Goal: Task Accomplishment & Management: Use online tool/utility

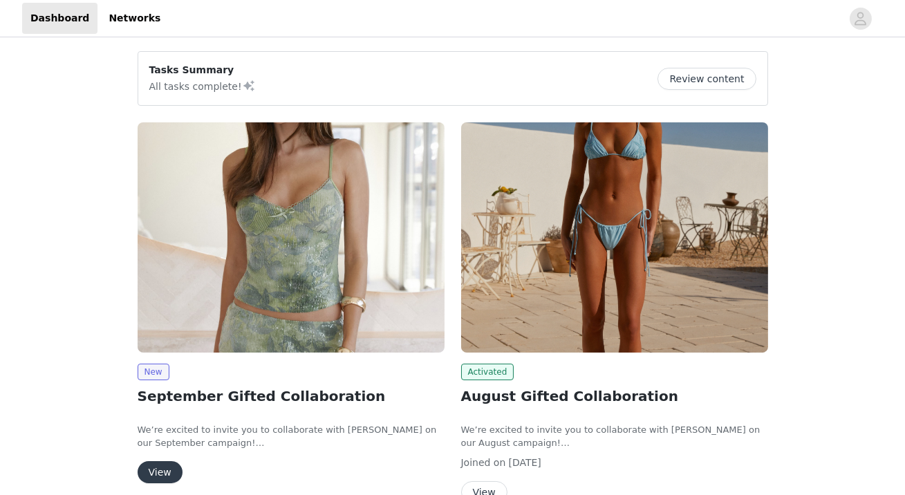
scroll to position [95, 0]
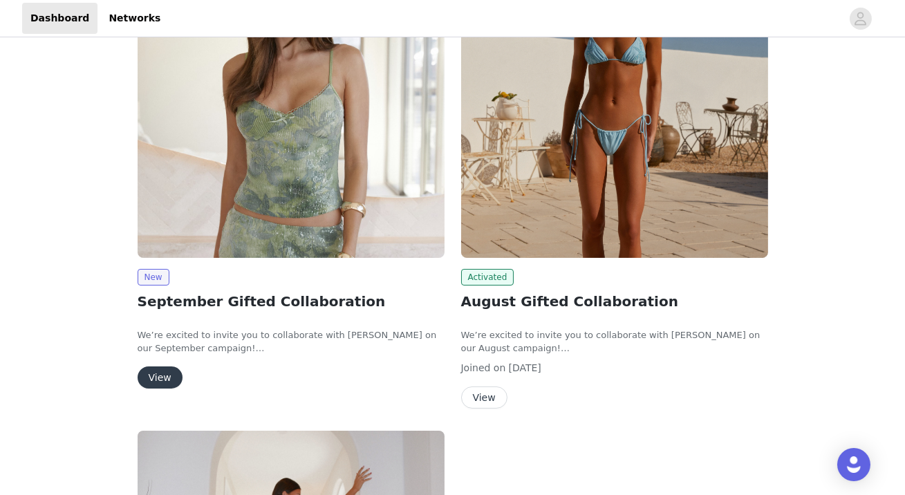
click at [156, 382] on button "View" at bounding box center [160, 377] width 45 height 22
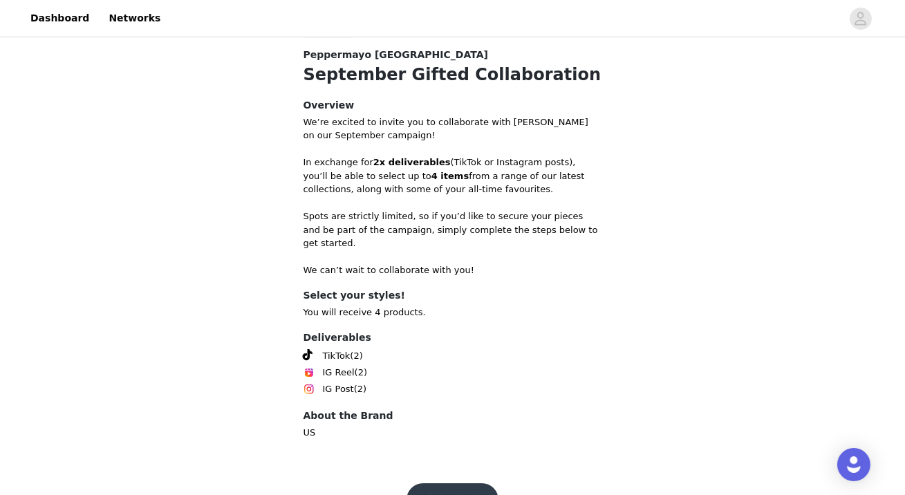
scroll to position [553, 0]
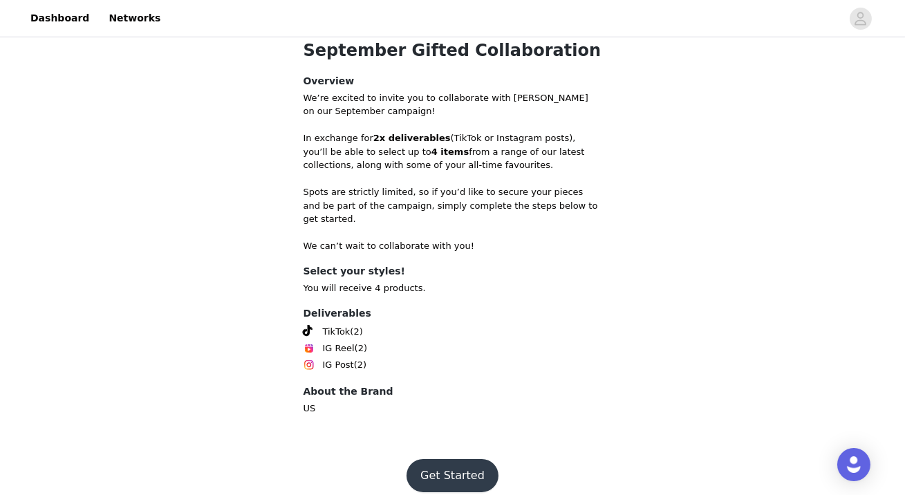
click at [449, 459] on button "Get Started" at bounding box center [452, 475] width 92 height 33
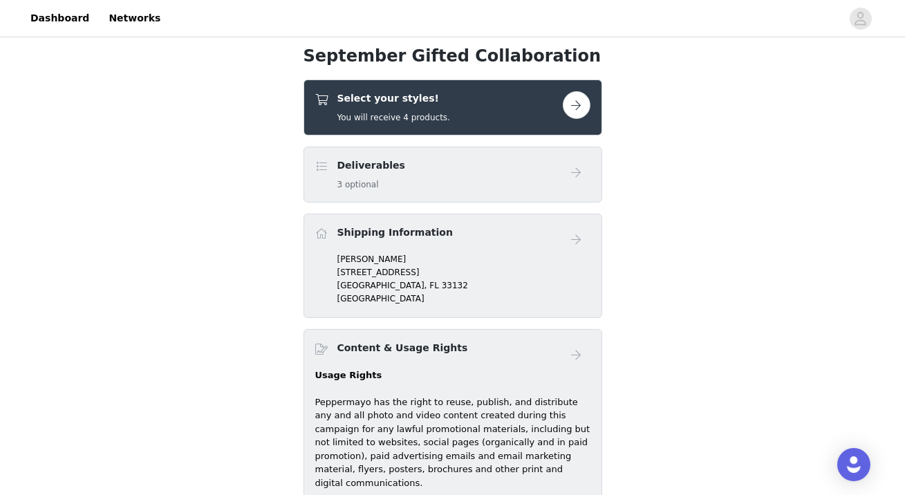
scroll to position [507, 0]
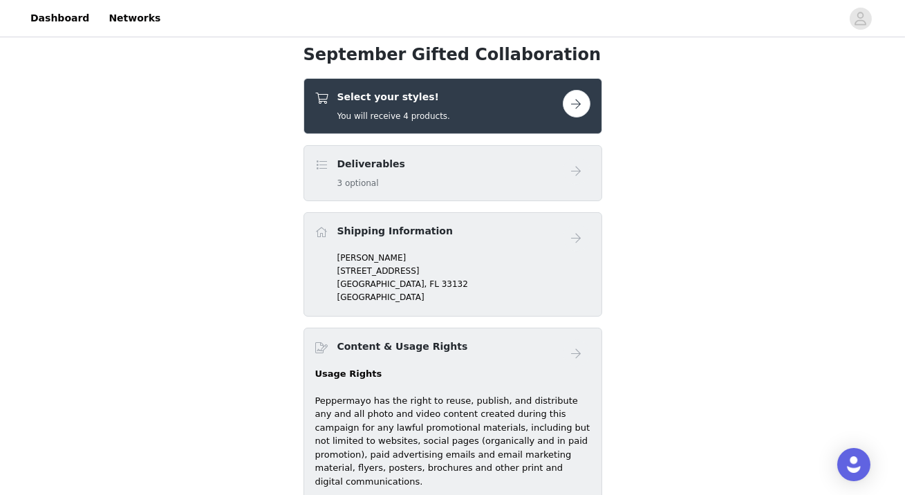
click at [577, 110] on button "button" at bounding box center [577, 104] width 28 height 28
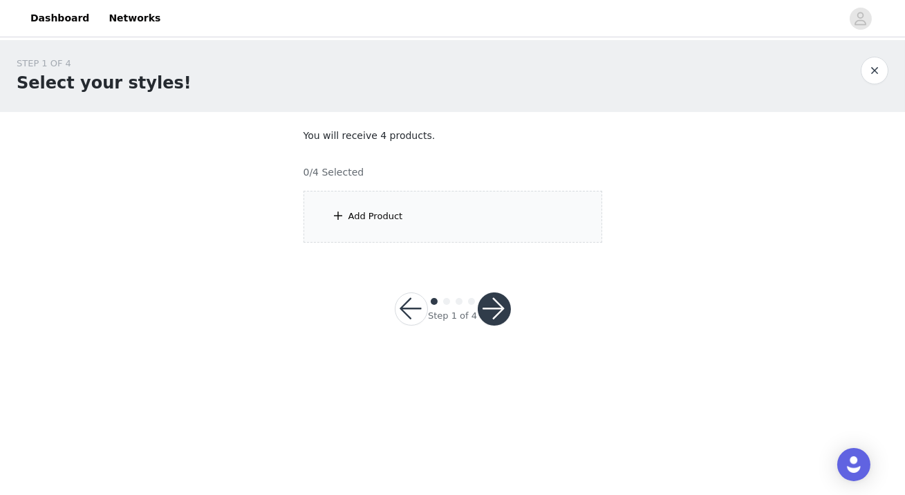
click at [483, 227] on div "Add Product" at bounding box center [452, 217] width 299 height 52
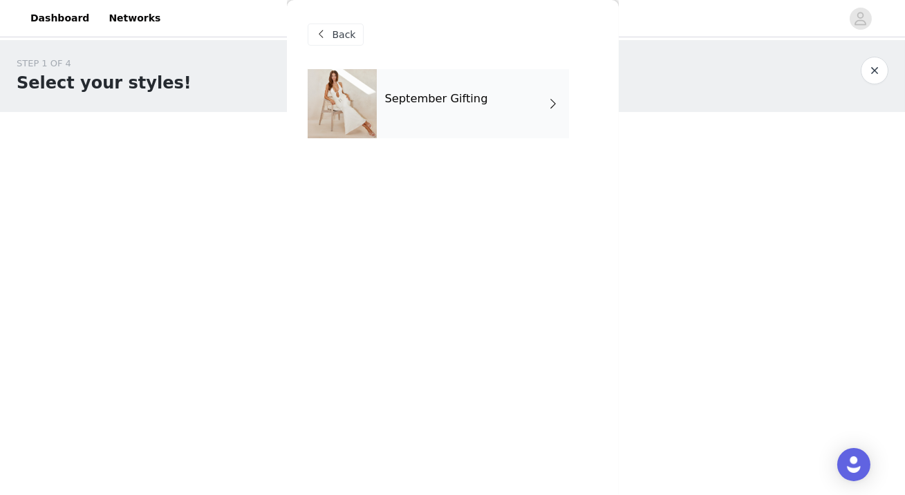
click at [479, 138] on div "September Gifting" at bounding box center [473, 103] width 192 height 69
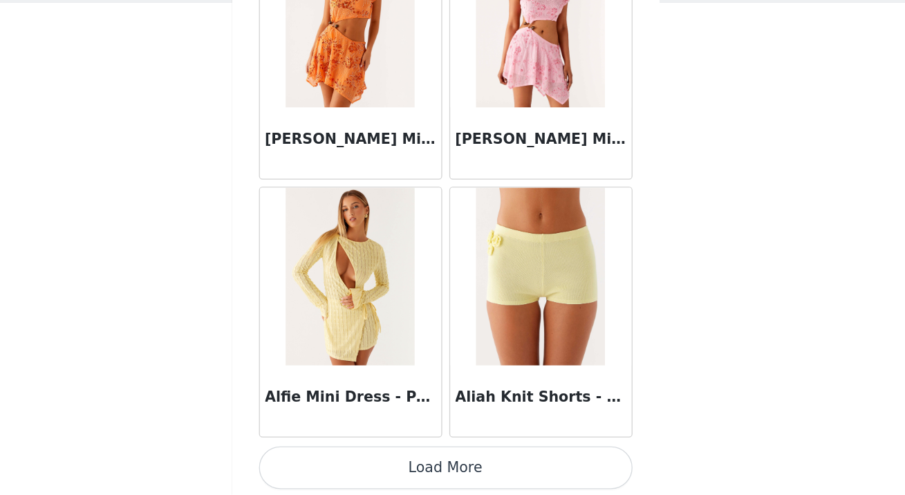
click at [459, 477] on button "Load More" at bounding box center [453, 473] width 290 height 33
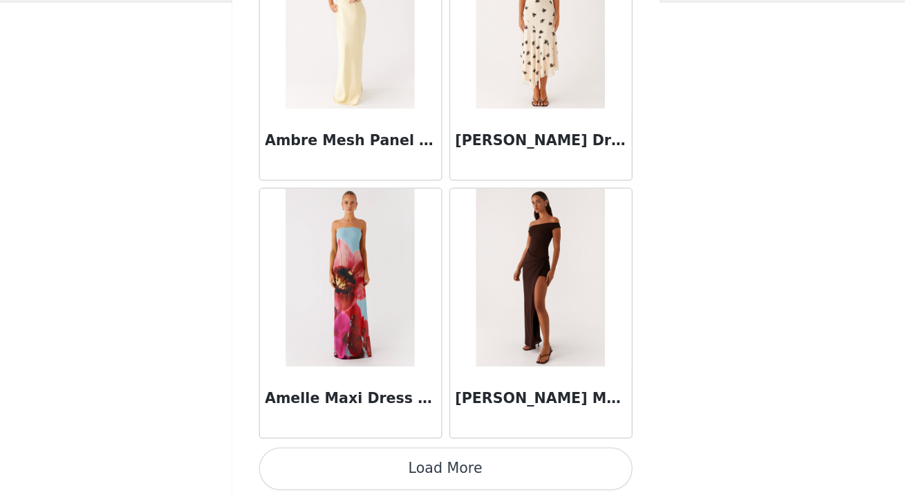
click at [449, 468] on button "Load More" at bounding box center [453, 474] width 290 height 33
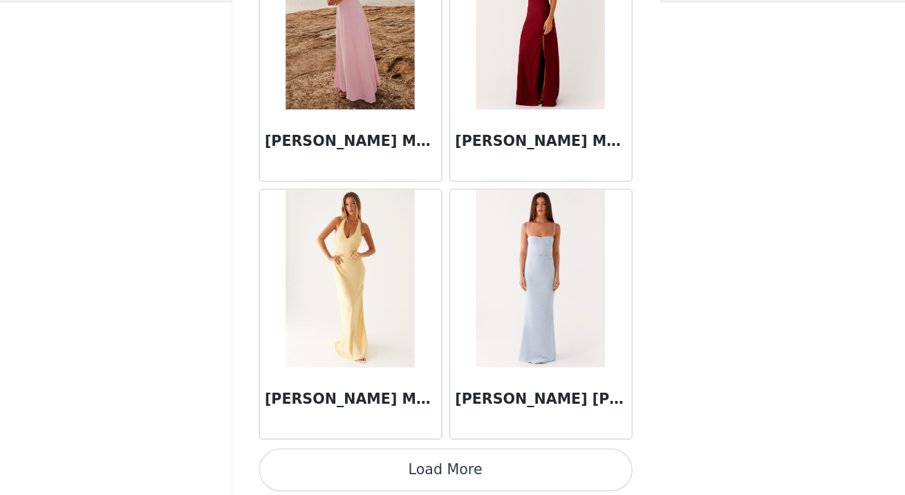
click at [451, 473] on button "Load More" at bounding box center [453, 475] width 290 height 33
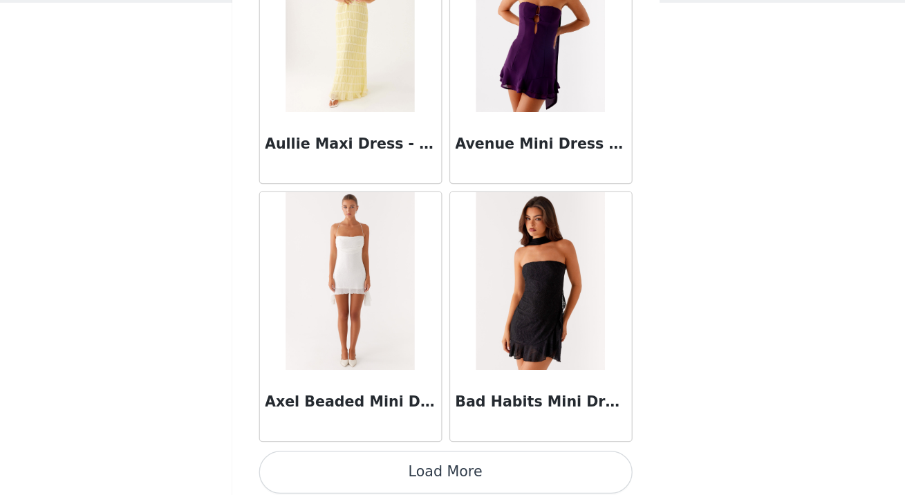
click at [452, 473] on button "Load More" at bounding box center [453, 476] width 290 height 33
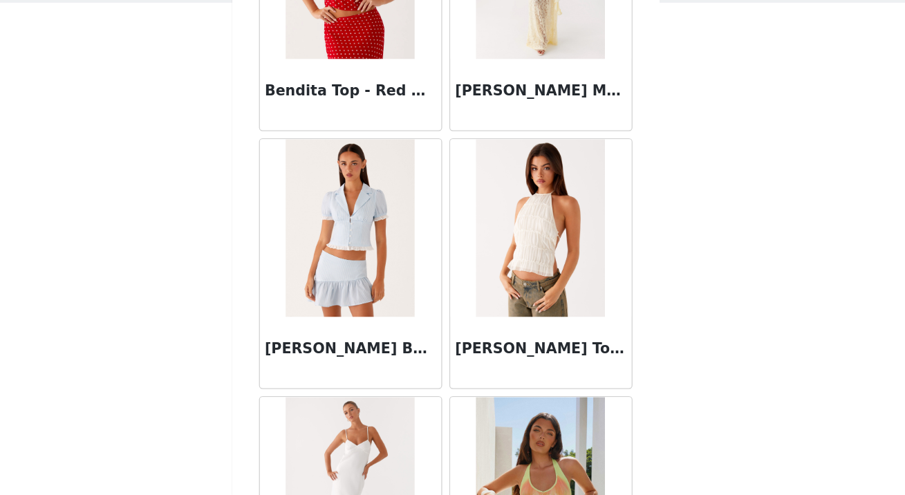
scroll to position [9630, 0]
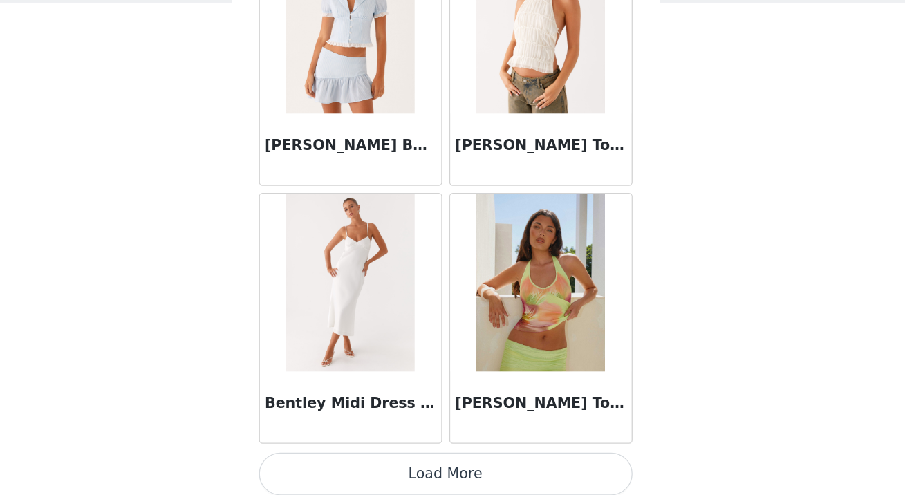
click at [457, 475] on button "Load More" at bounding box center [453, 478] width 290 height 33
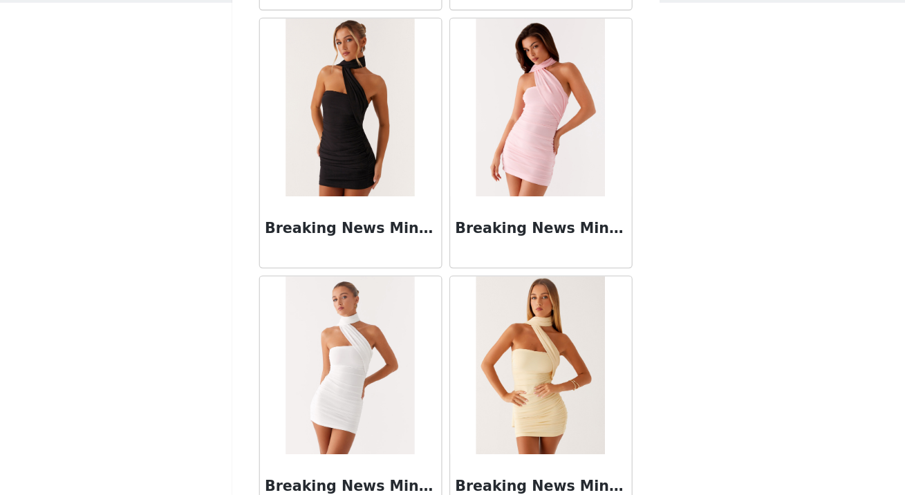
scroll to position [11633, 0]
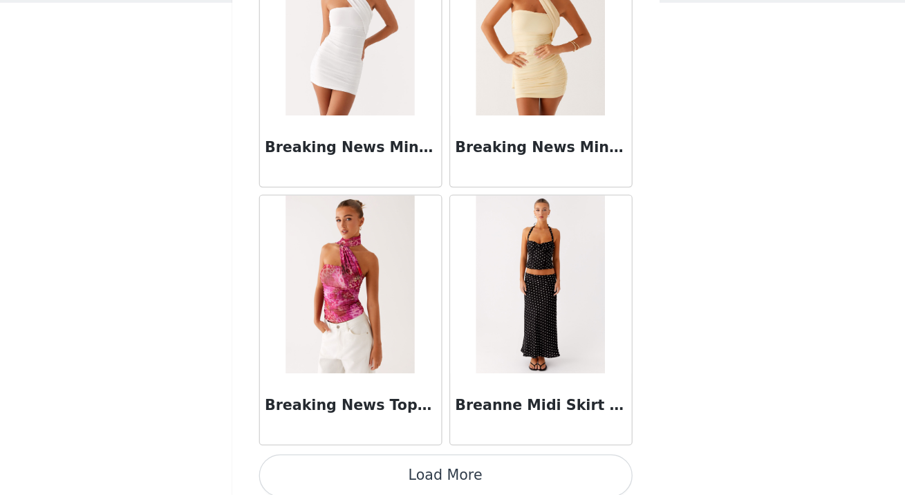
click at [460, 463] on button "Load More" at bounding box center [453, 479] width 290 height 33
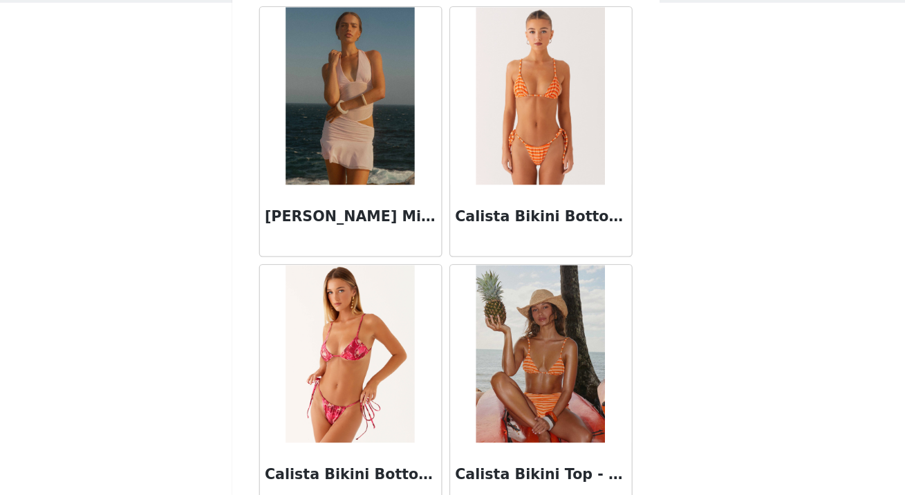
scroll to position [13636, 0]
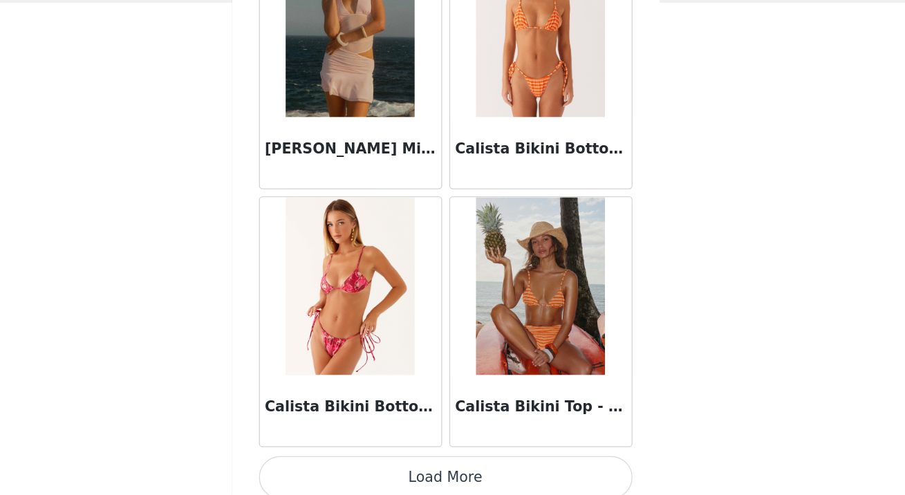
click at [459, 466] on button "Load More" at bounding box center [453, 480] width 290 height 33
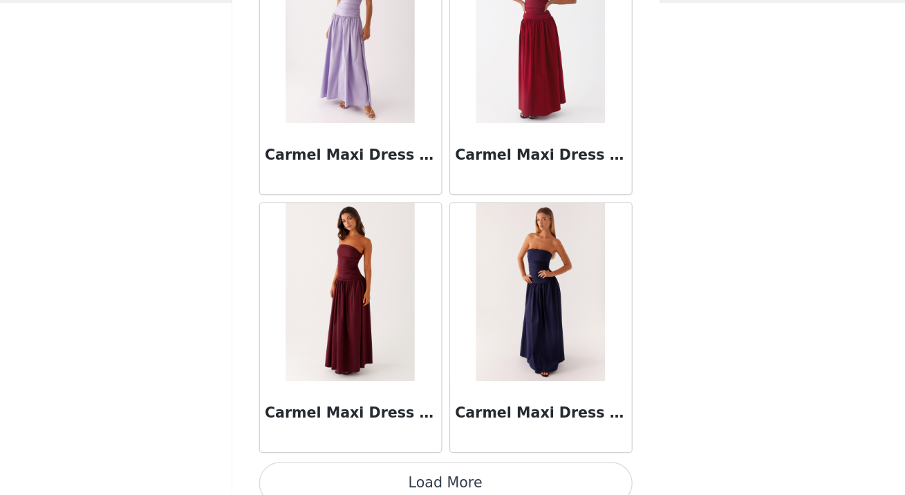
scroll to position [15640, 0]
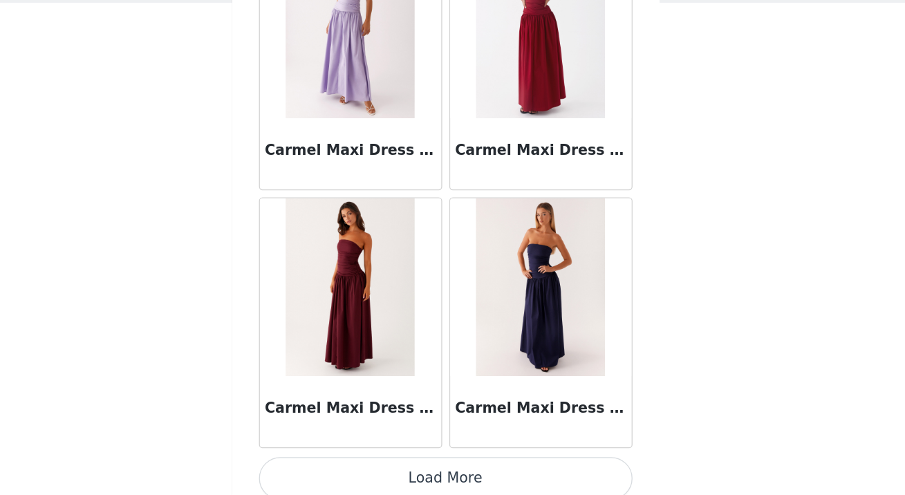
click at [449, 481] on button "Load More" at bounding box center [453, 481] width 290 height 33
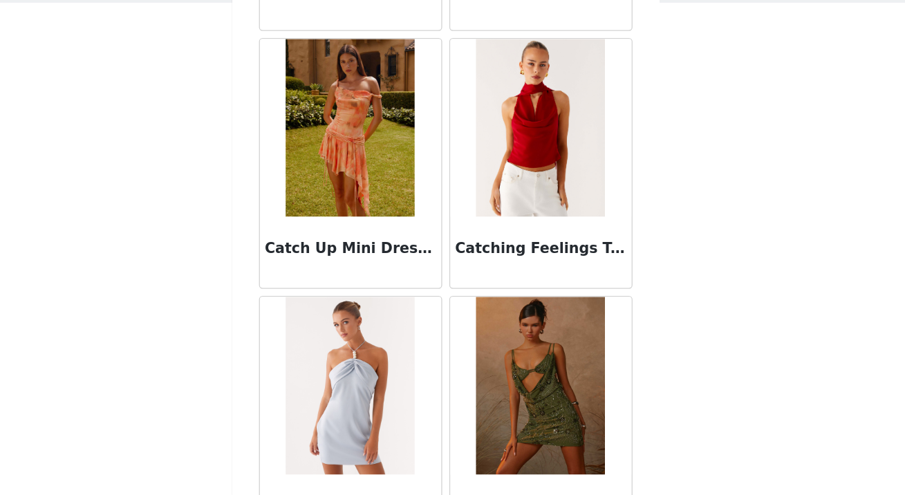
scroll to position [17642, 0]
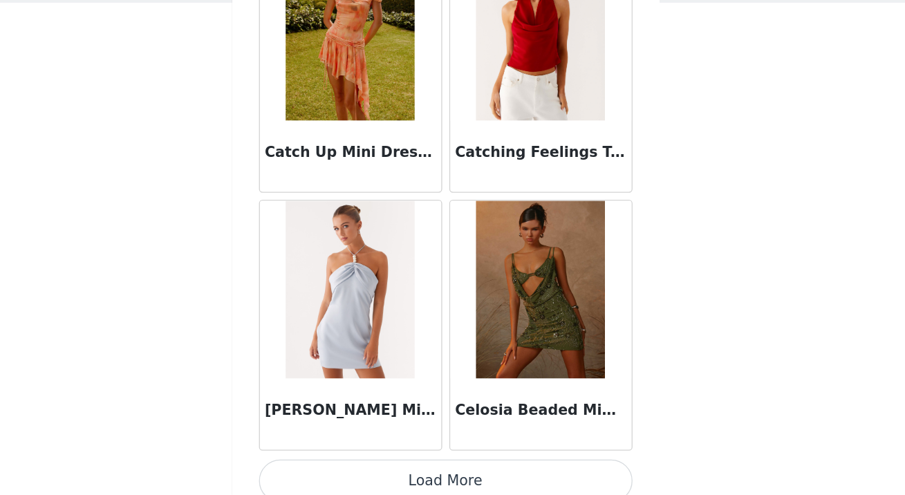
click at [452, 479] on button "Load More" at bounding box center [453, 483] width 290 height 33
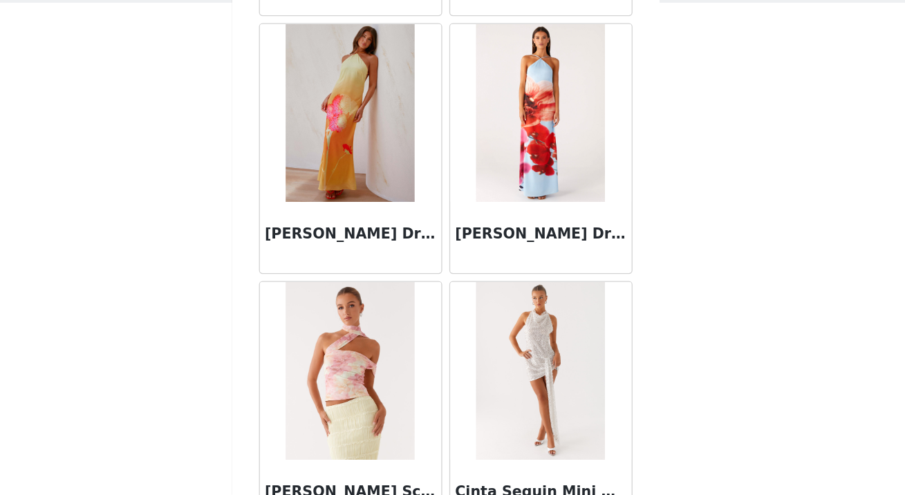
scroll to position [19645, 0]
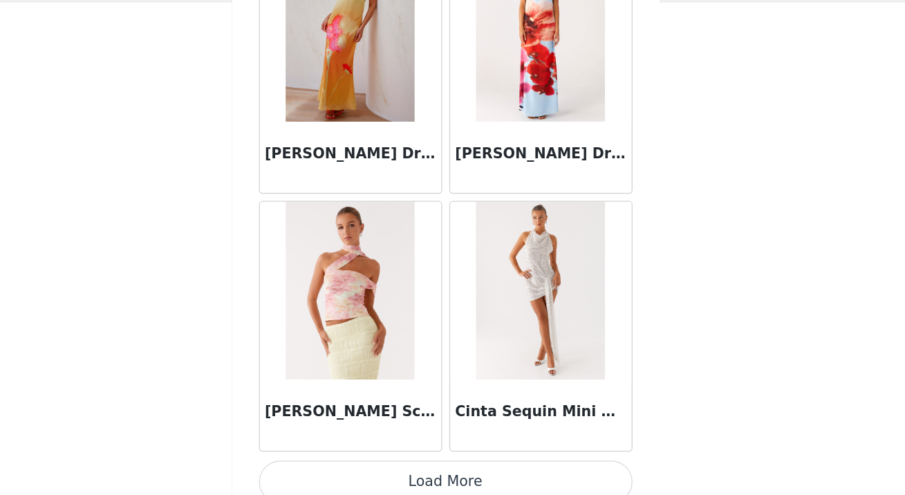
click at [455, 469] on button "Load More" at bounding box center [453, 484] width 290 height 33
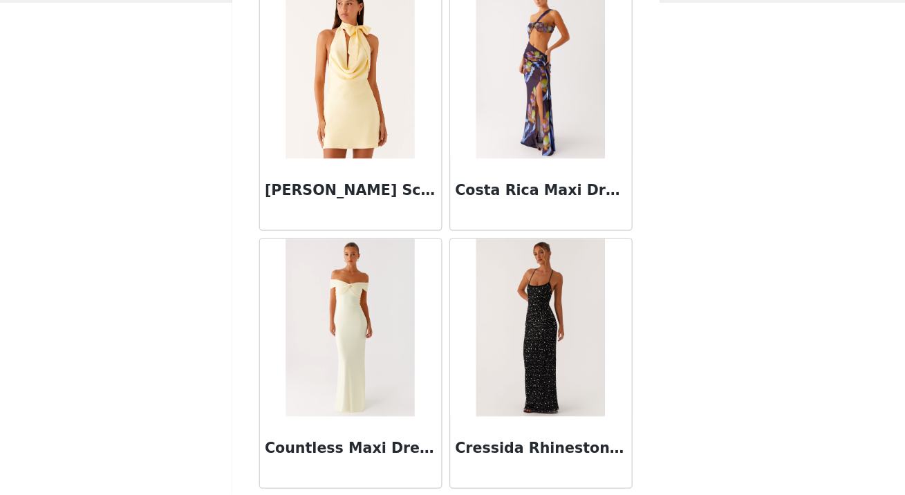
scroll to position [21648, 0]
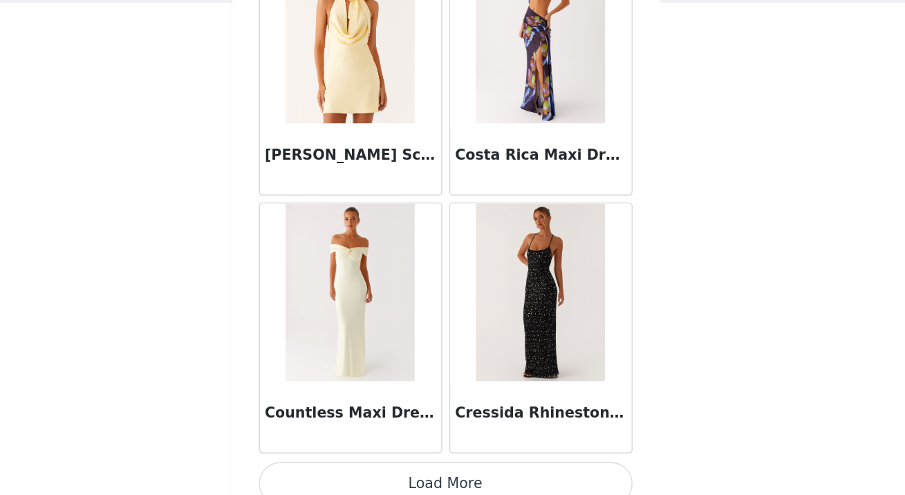
click at [453, 487] on button "Load More" at bounding box center [453, 485] width 290 height 33
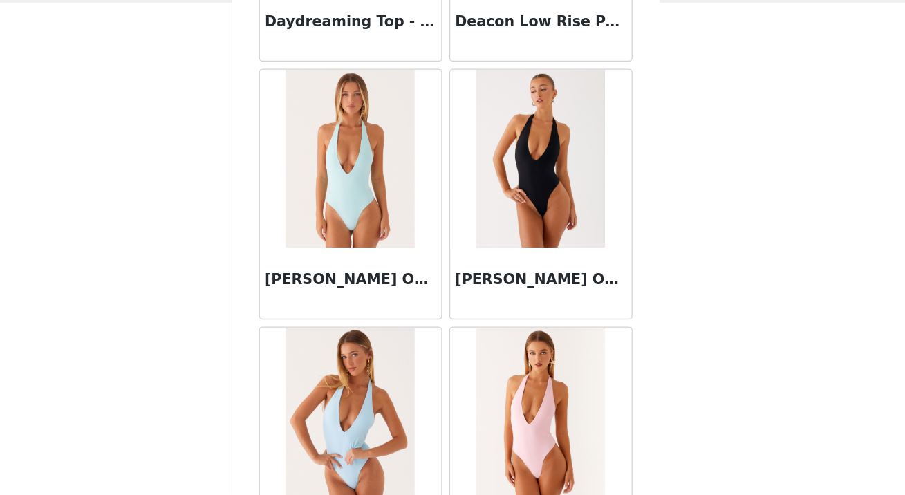
scroll to position [23343, 0]
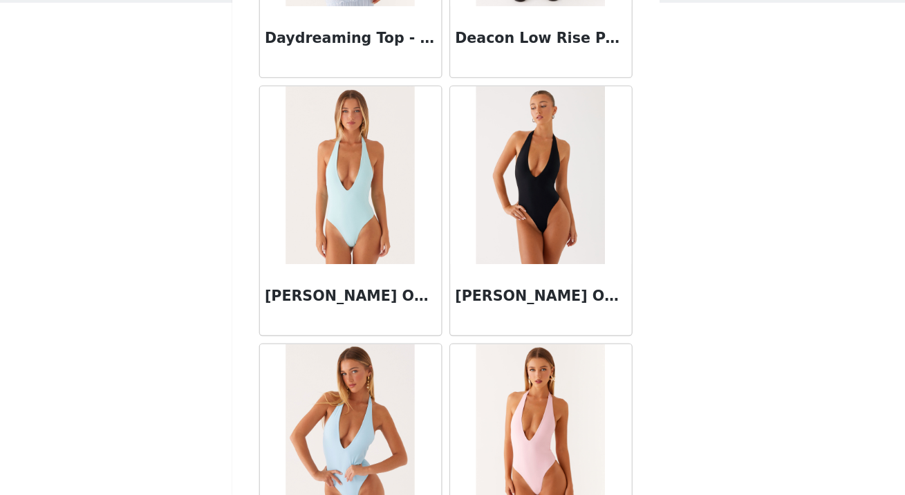
click at [644, 317] on div "STEP 1 OF 4 Select your styles! You will receive 4 products. 0/4 Selected Add P…" at bounding box center [452, 199] width 905 height 319
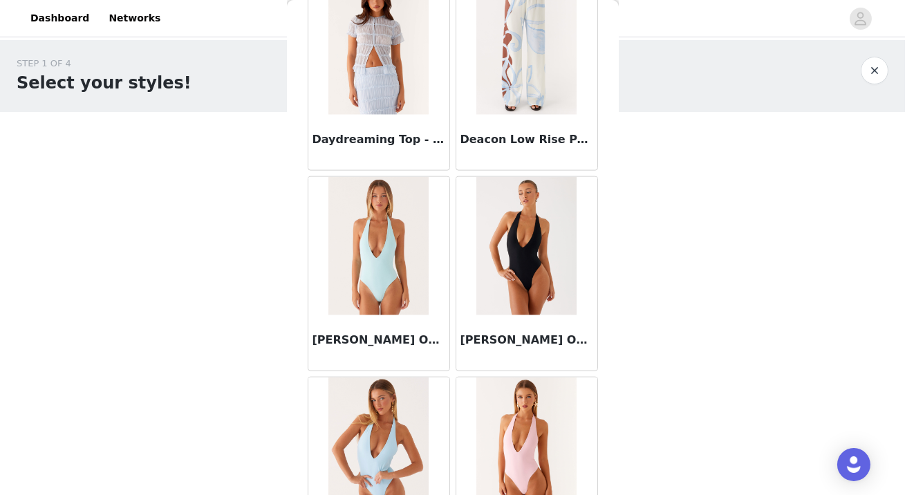
click at [608, 302] on div "Back Aamari Maxi Dress - Red Abby Mini Dress - Floral Print [PERSON_NAME] Mini …" at bounding box center [453, 247] width 332 height 495
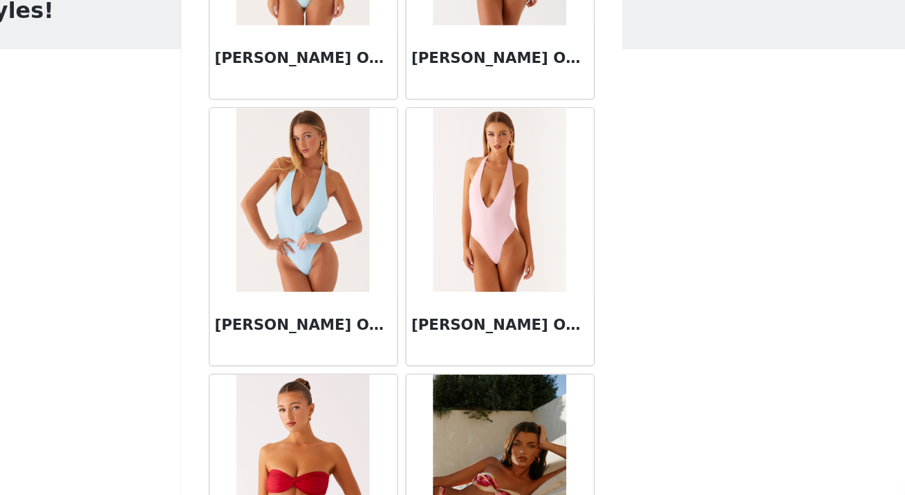
scroll to position [23651, 0]
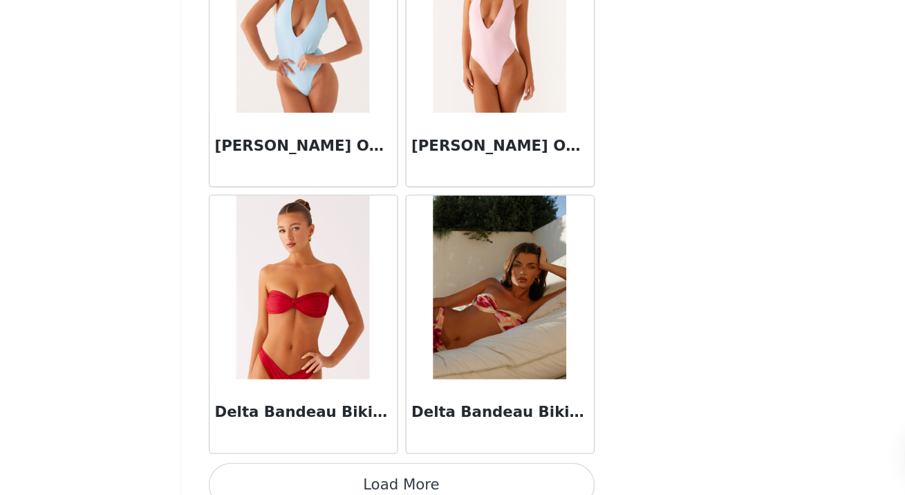
click at [550, 471] on button "Load More" at bounding box center [453, 487] width 290 height 33
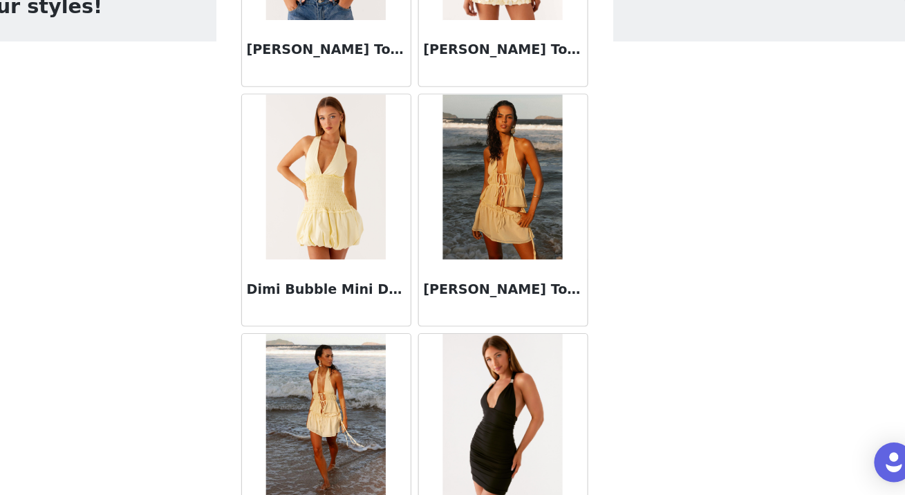
scroll to position [25654, 0]
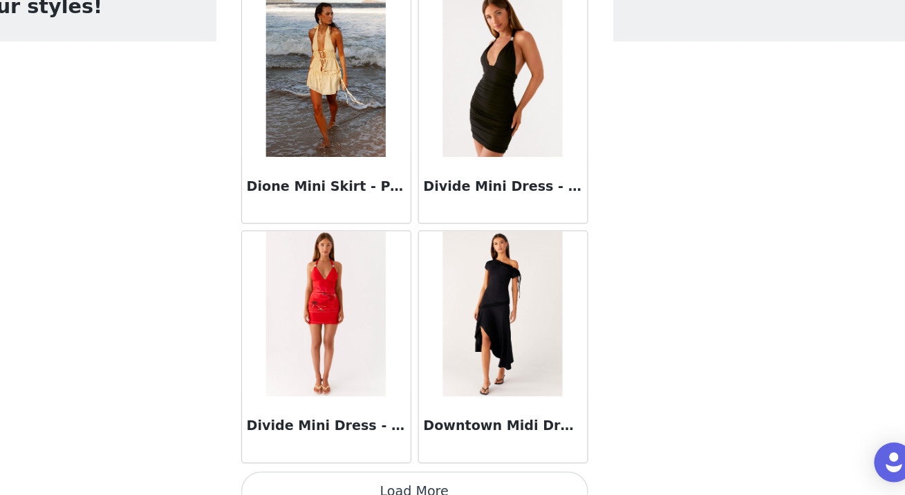
click at [511, 472] on button "Load More" at bounding box center [453, 488] width 290 height 33
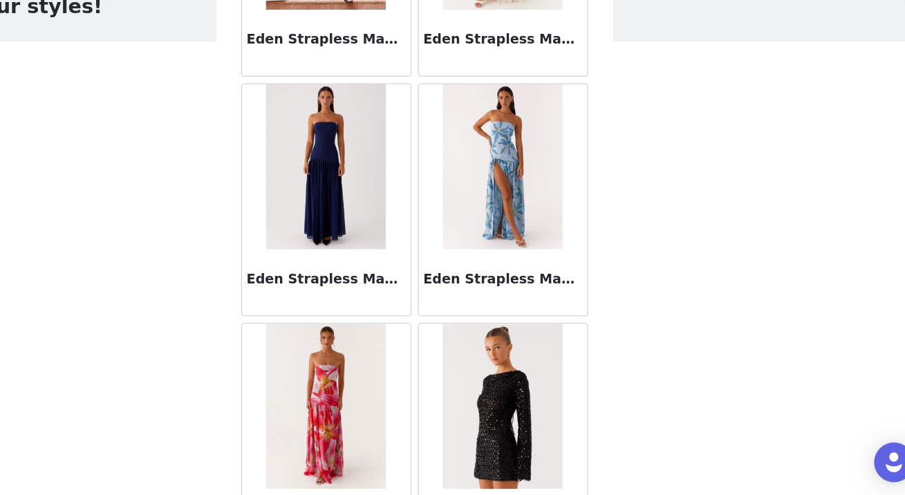
scroll to position [27657, 0]
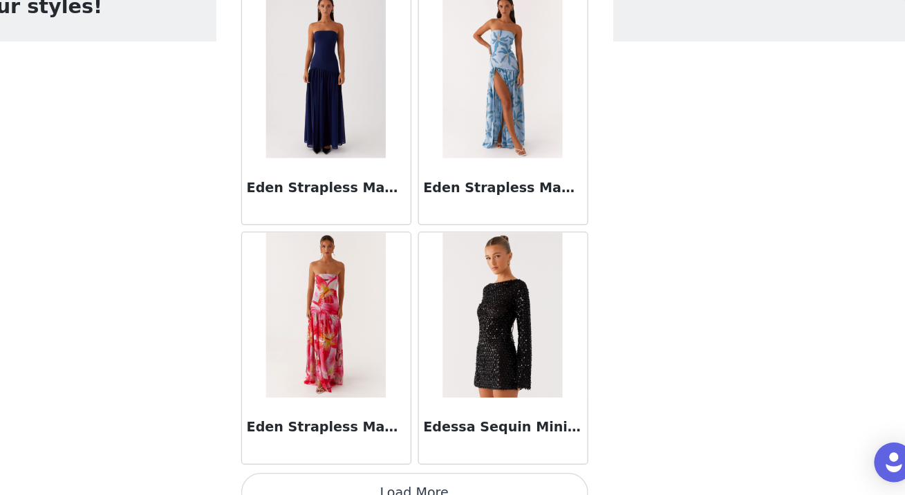
click at [500, 476] on button "Load More" at bounding box center [453, 489] width 290 height 33
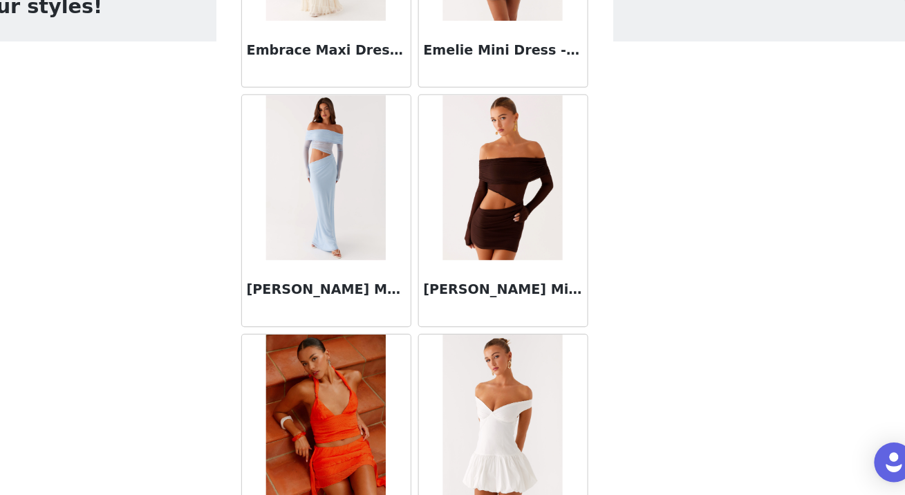
scroll to position [29660, 0]
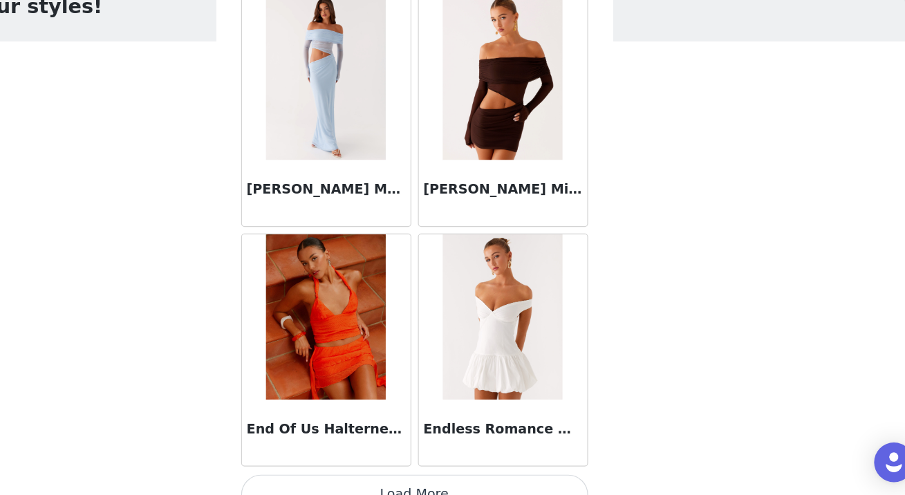
click at [444, 475] on button "Load More" at bounding box center [453, 491] width 290 height 33
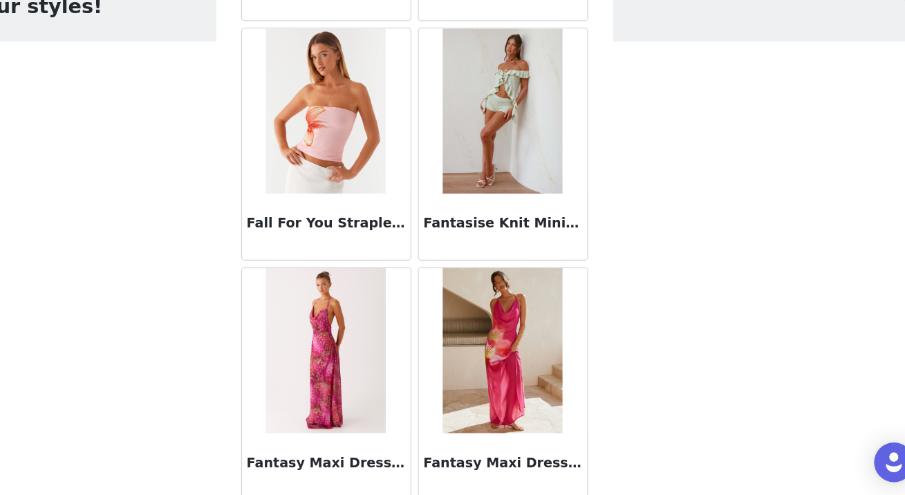
scroll to position [31664, 0]
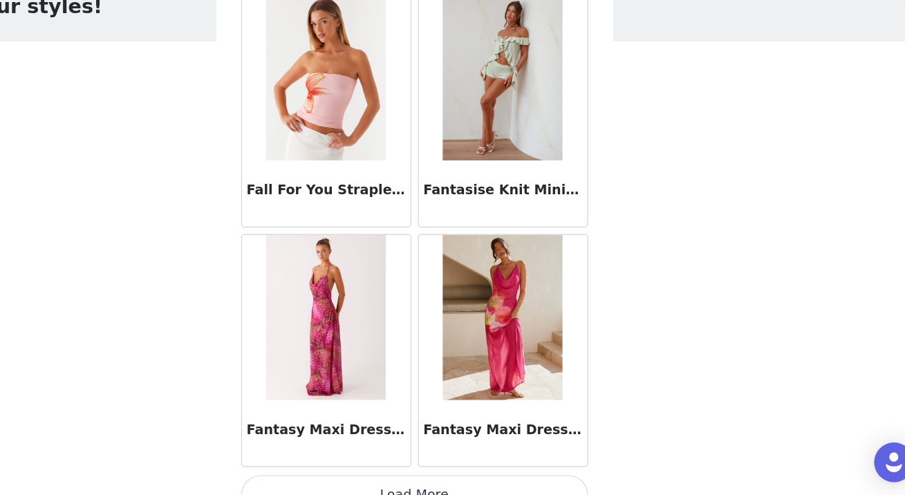
click at [469, 475] on button "Load More" at bounding box center [453, 491] width 290 height 33
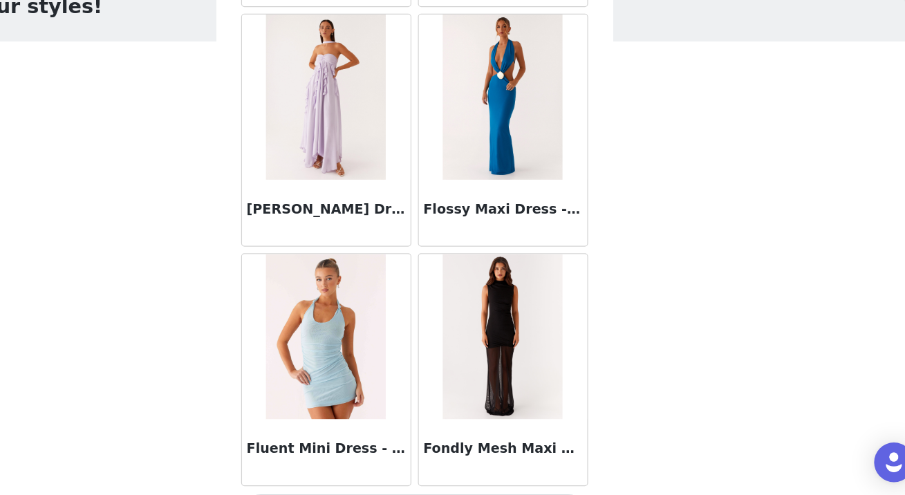
scroll to position [33666, 0]
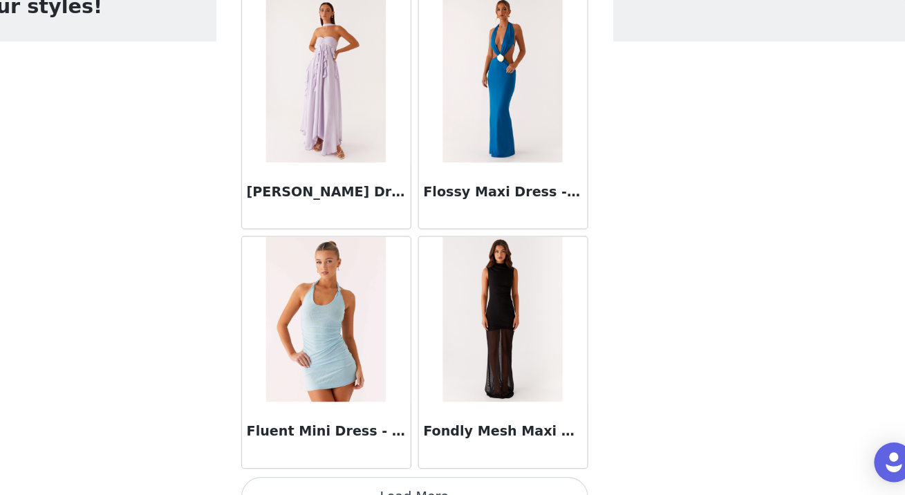
click at [462, 477] on button "Load More" at bounding box center [453, 493] width 290 height 33
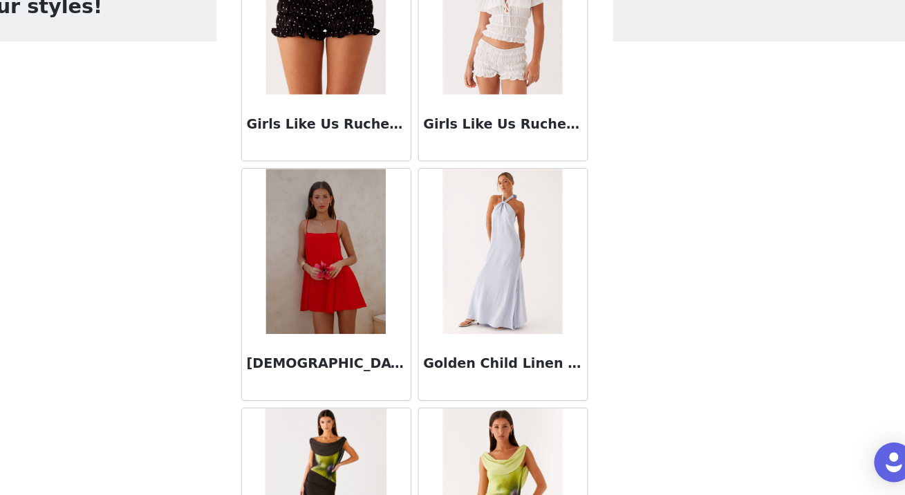
scroll to position [35631, 0]
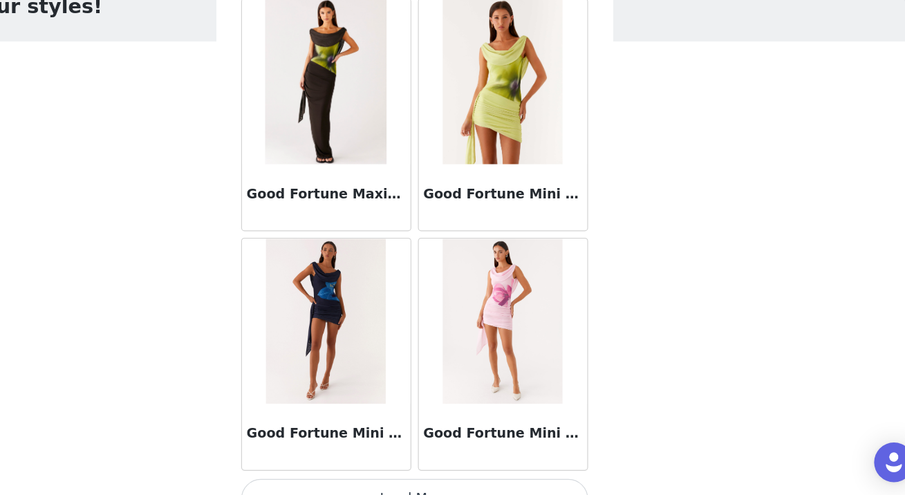
click at [463, 478] on button "Load More" at bounding box center [453, 494] width 290 height 33
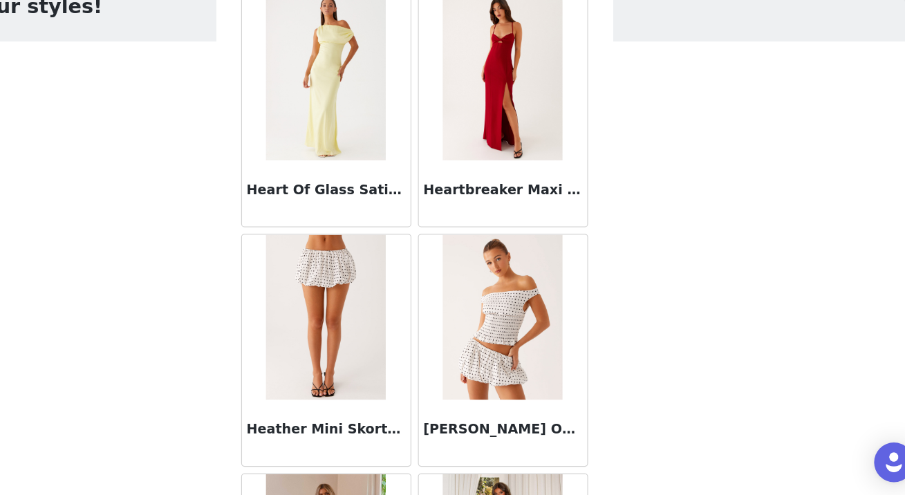
scroll to position [37672, 0]
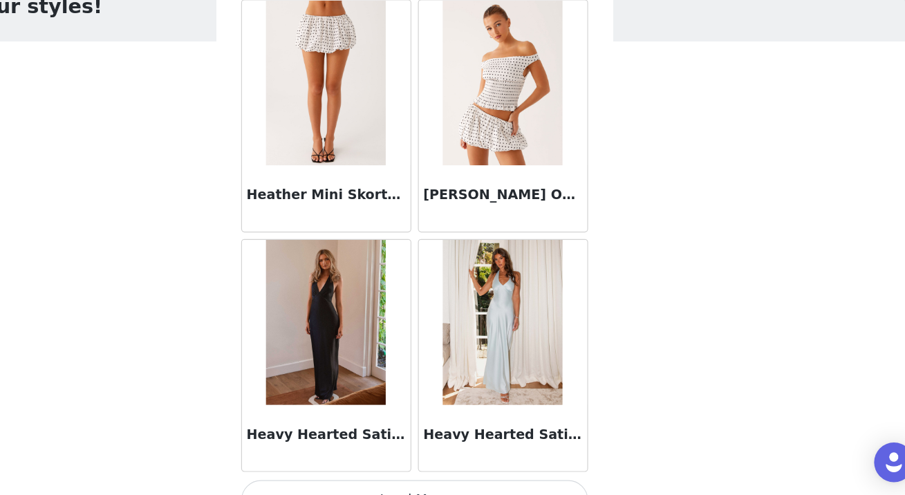
click at [463, 480] on button "Load More" at bounding box center [453, 496] width 290 height 33
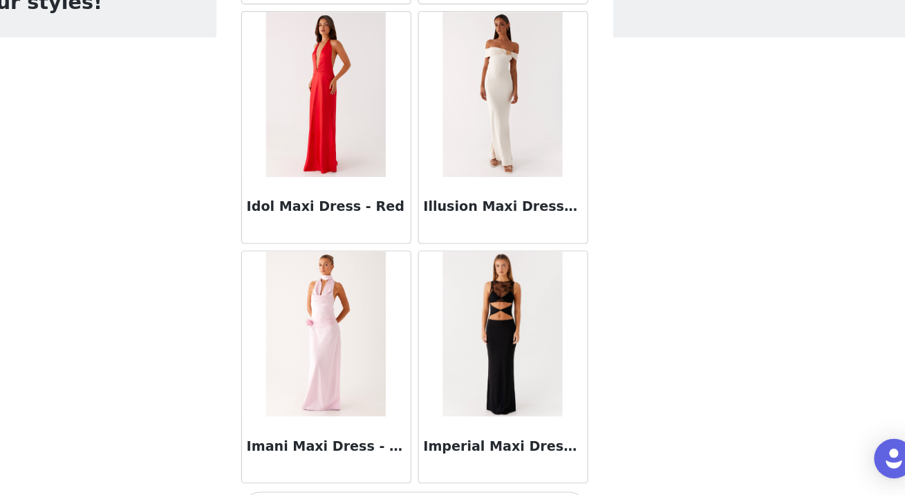
scroll to position [39675, 0]
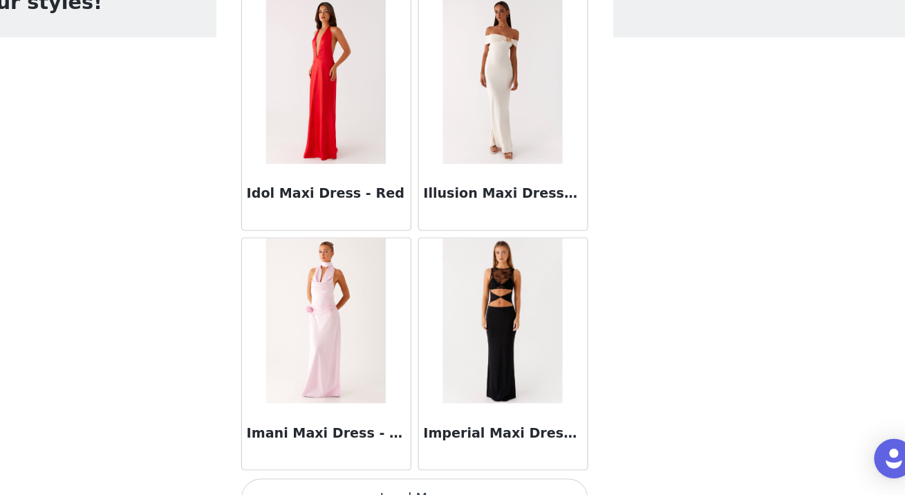
click at [454, 481] on button "Load More" at bounding box center [453, 497] width 290 height 33
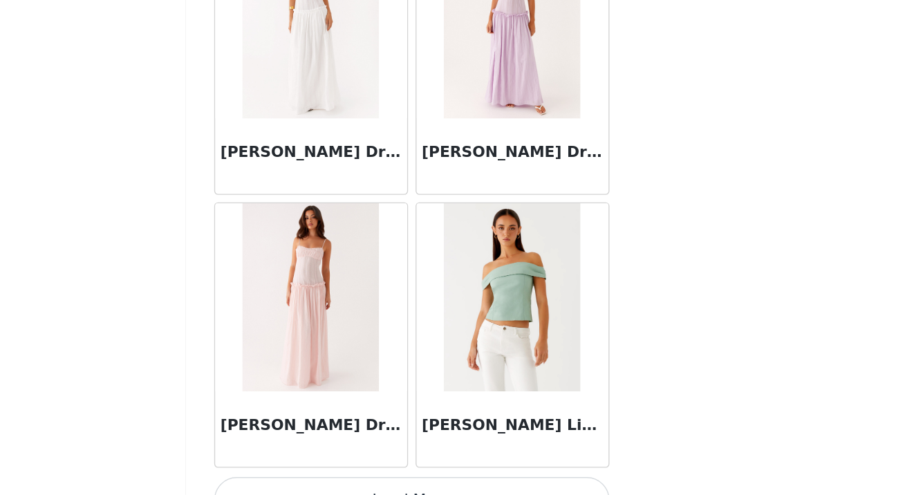
scroll to position [0, 0]
click at [440, 482] on button "Load More" at bounding box center [453, 498] width 290 height 33
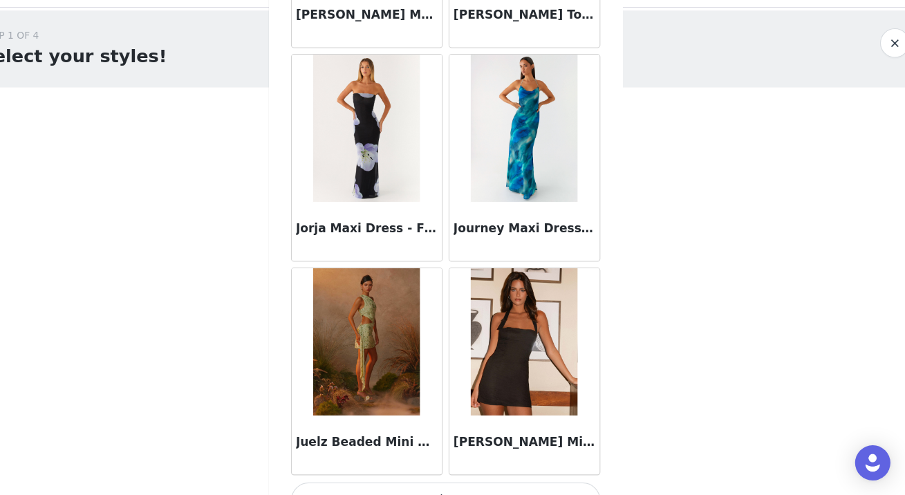
click at [437, 483] on button "Load More" at bounding box center [453, 499] width 290 height 33
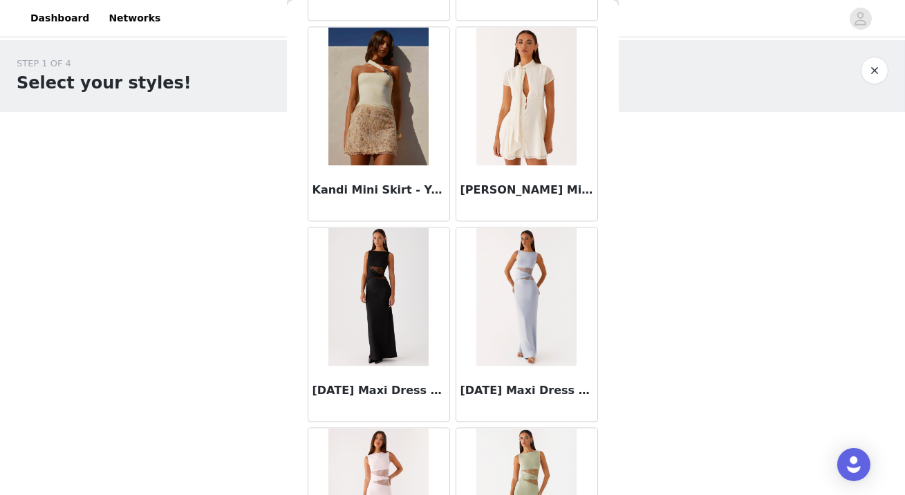
scroll to position [45685, 0]
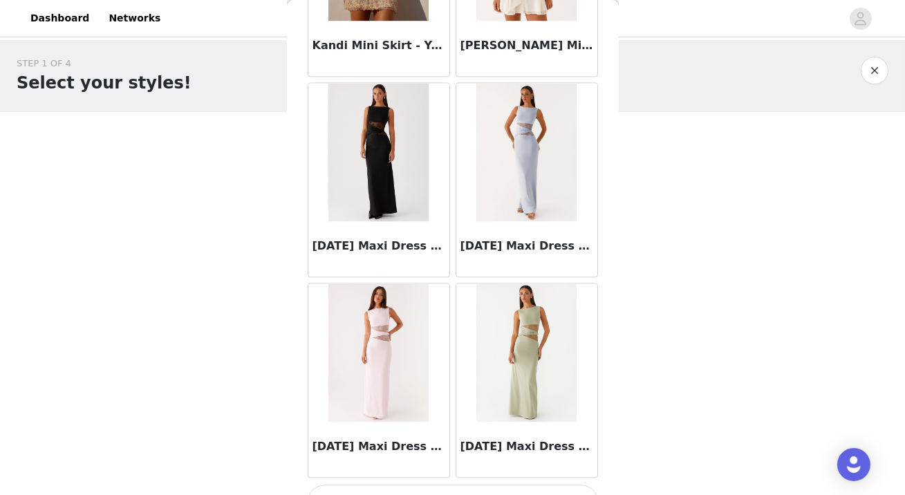
click at [449, 484] on button "Load More" at bounding box center [453, 500] width 290 height 33
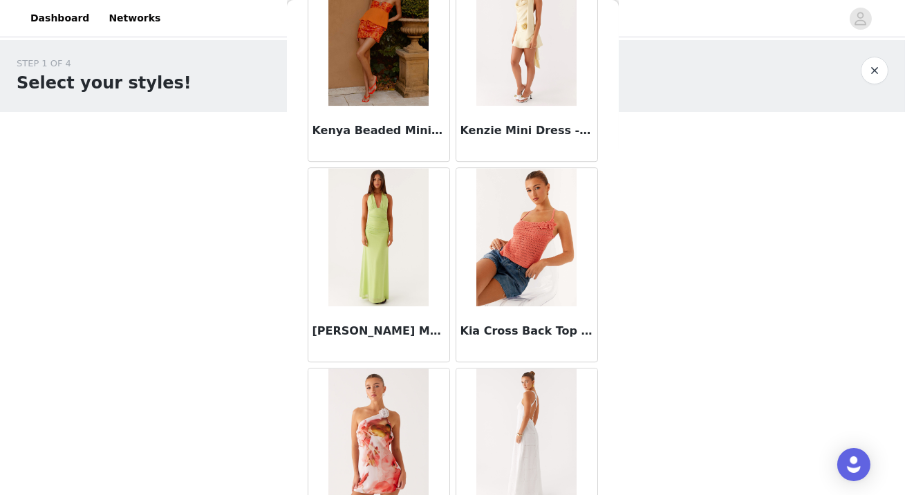
scroll to position [47687, 0]
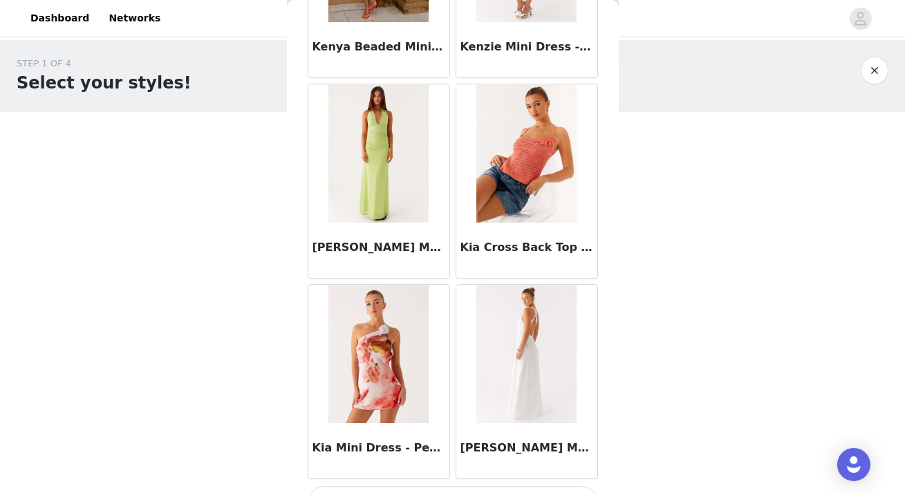
click at [454, 486] on button "Load More" at bounding box center [453, 502] width 290 height 33
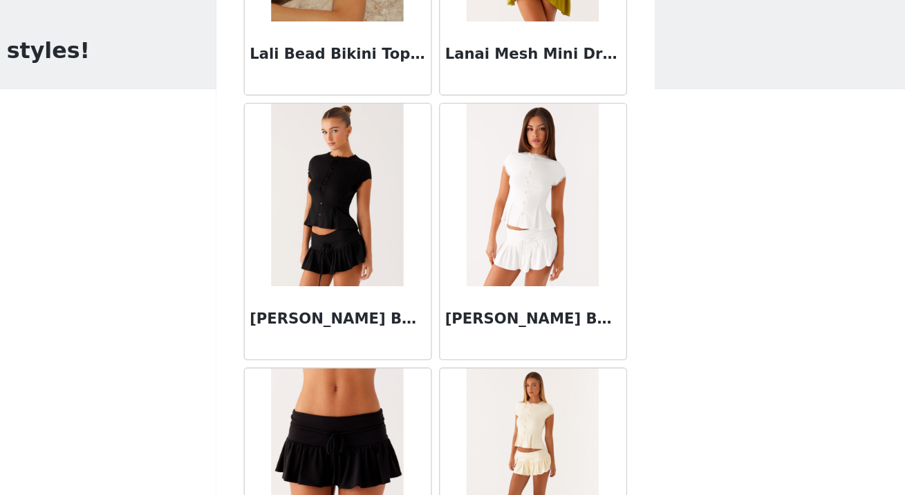
scroll to position [49690, 0]
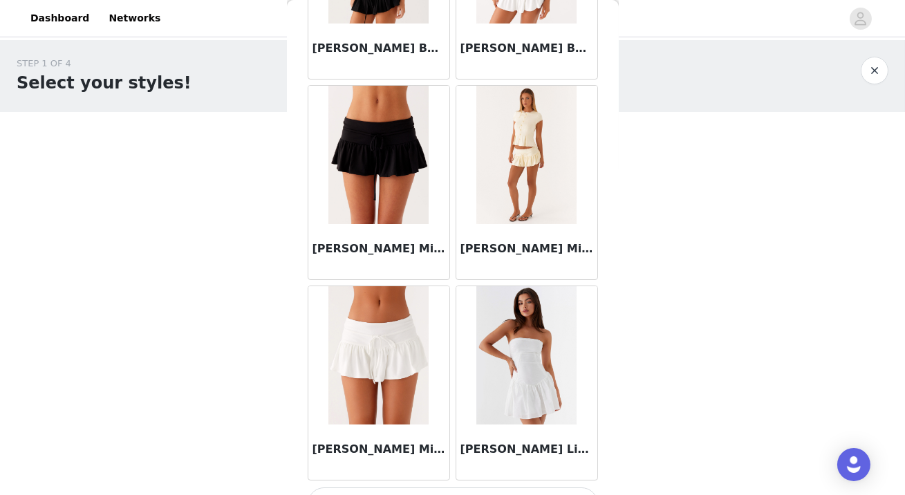
click at [507, 487] on button "Load More" at bounding box center [453, 503] width 290 height 33
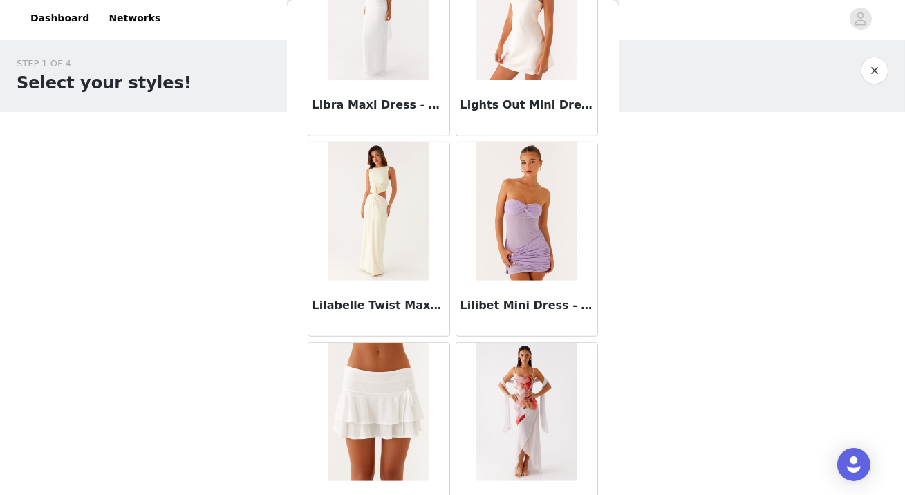
scroll to position [51693, 0]
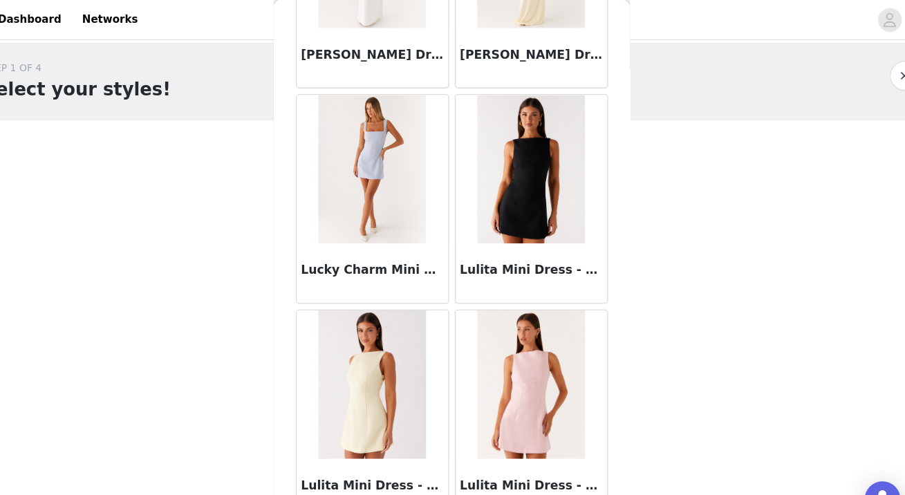
scroll to position [0, 0]
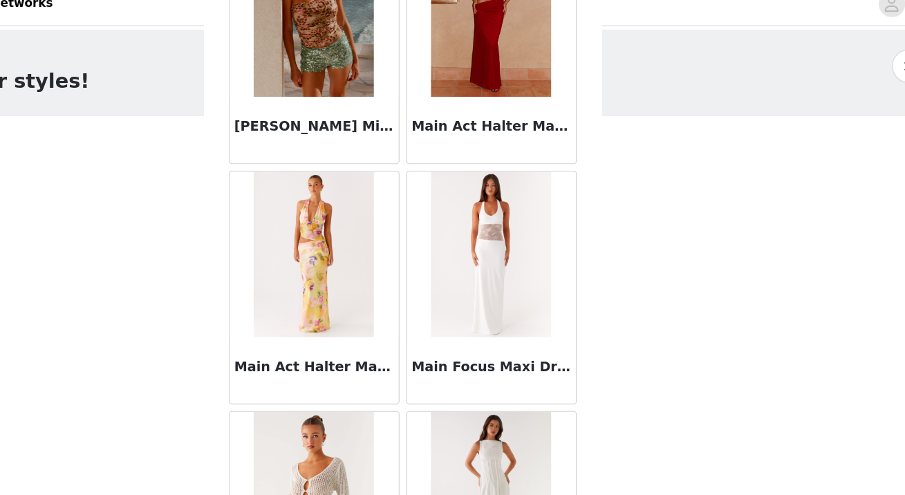
scroll to position [55699, 0]
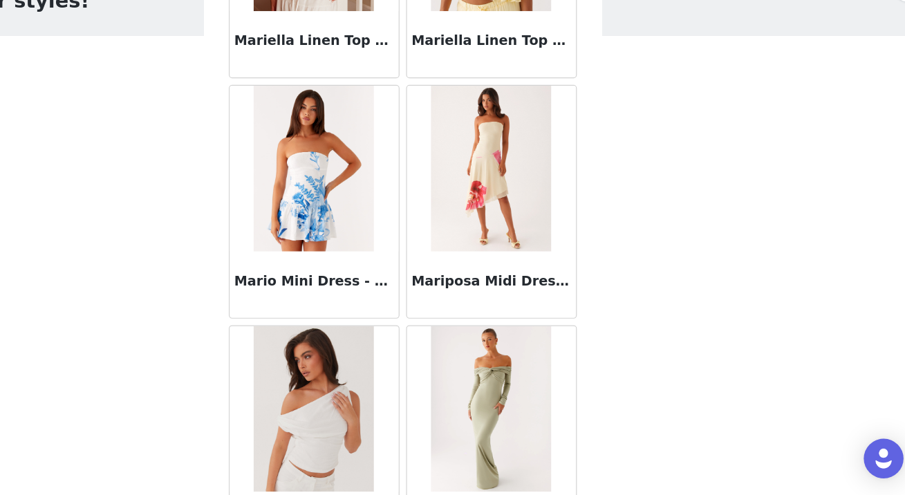
scroll to position [57703, 0]
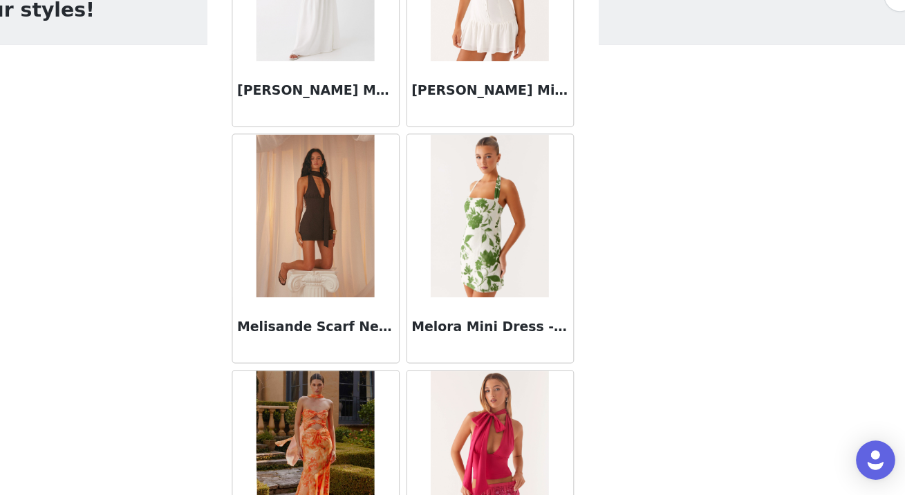
scroll to position [59706, 0]
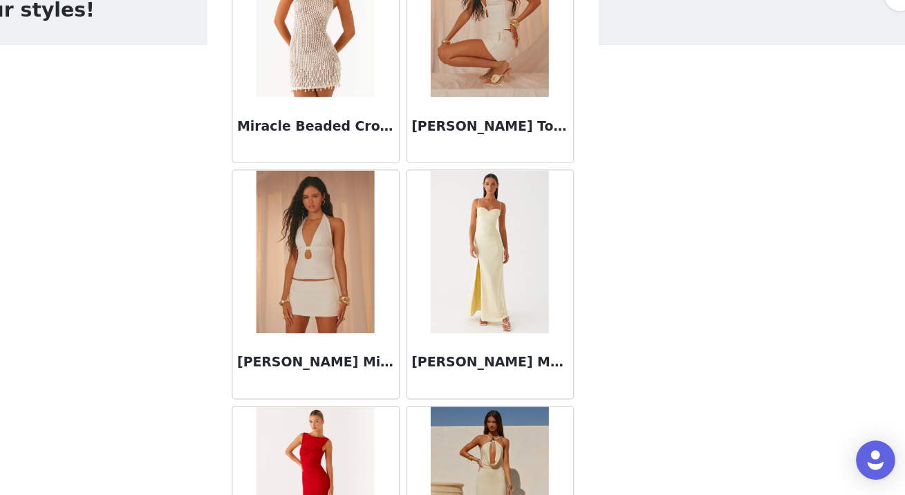
scroll to position [61708, 0]
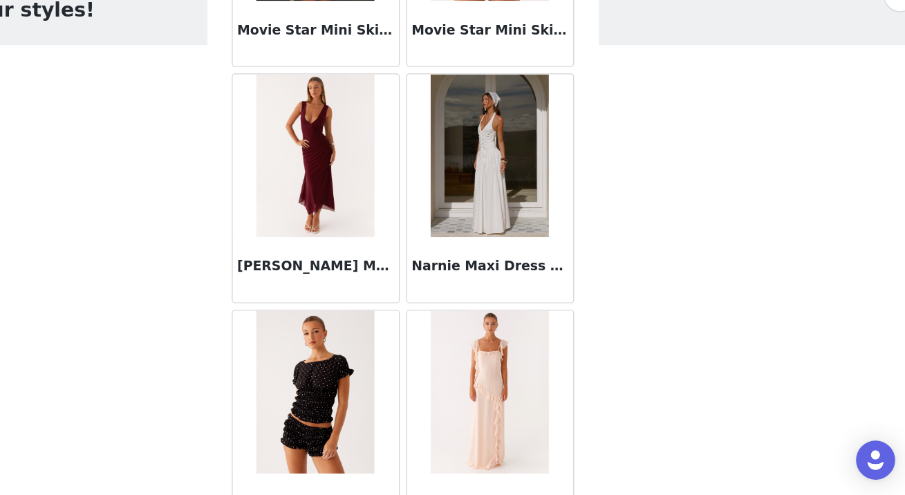
scroll to position [63711, 0]
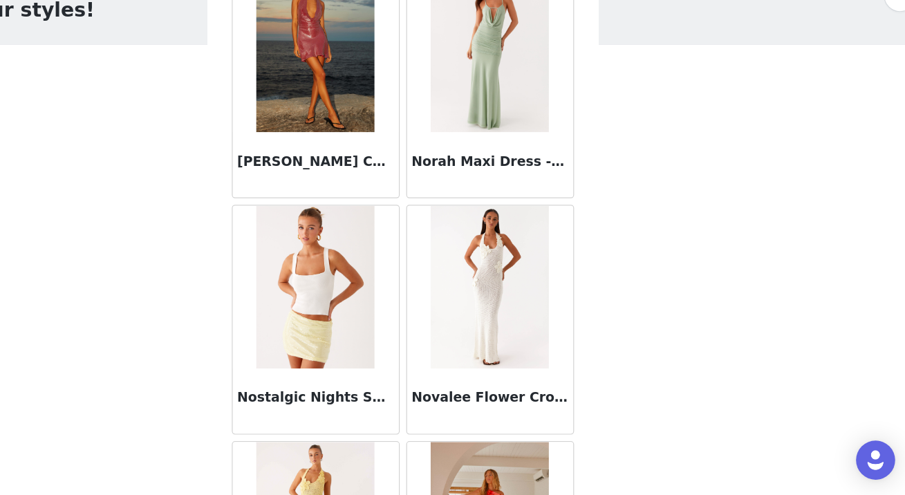
scroll to position [65699, 0]
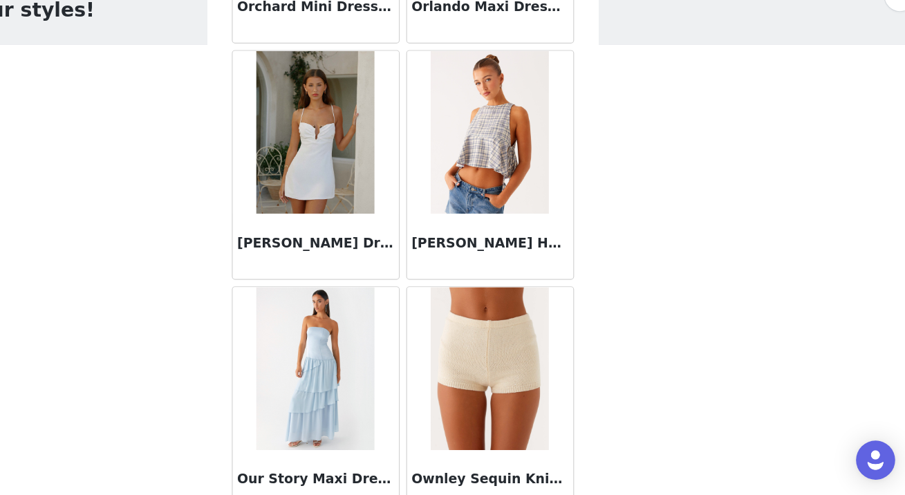
scroll to position [67717, 0]
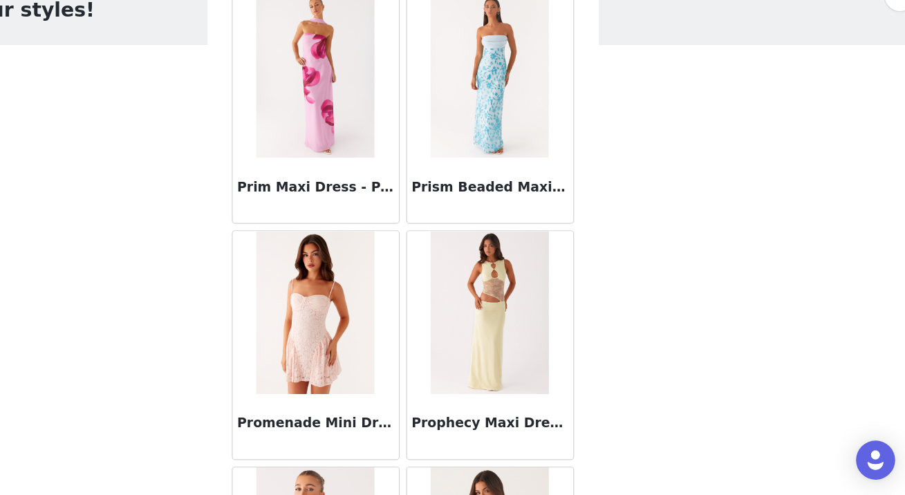
scroll to position [69721, 0]
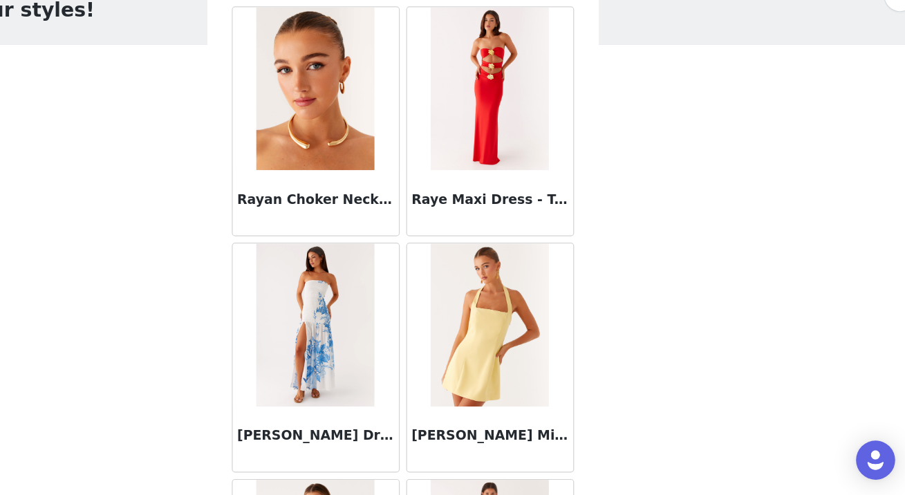
scroll to position [71724, 0]
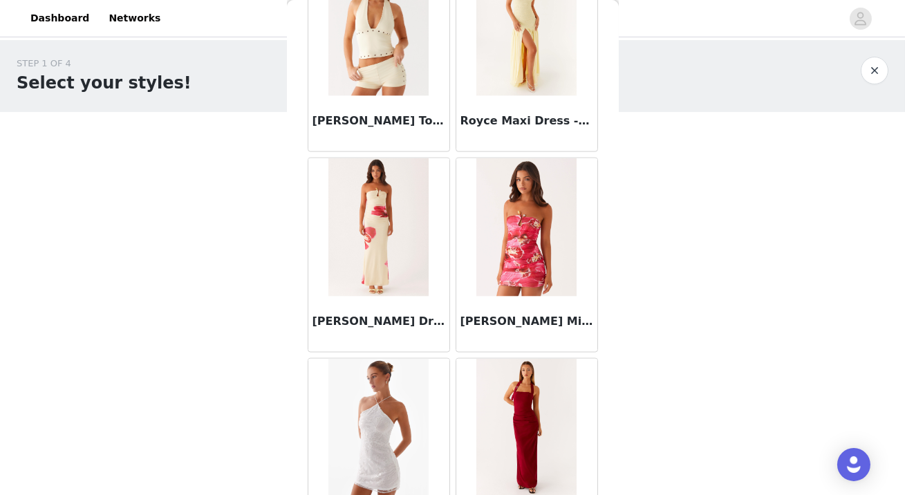
scroll to position [73727, 0]
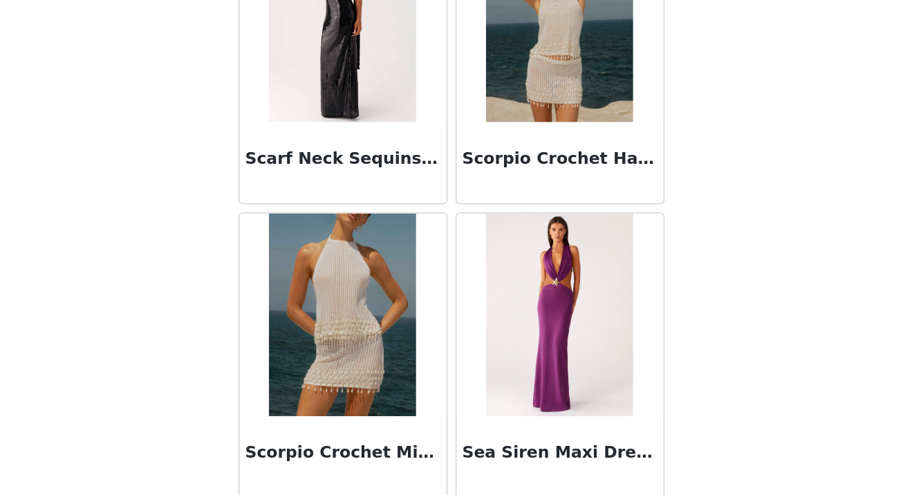
scroll to position [0, 0]
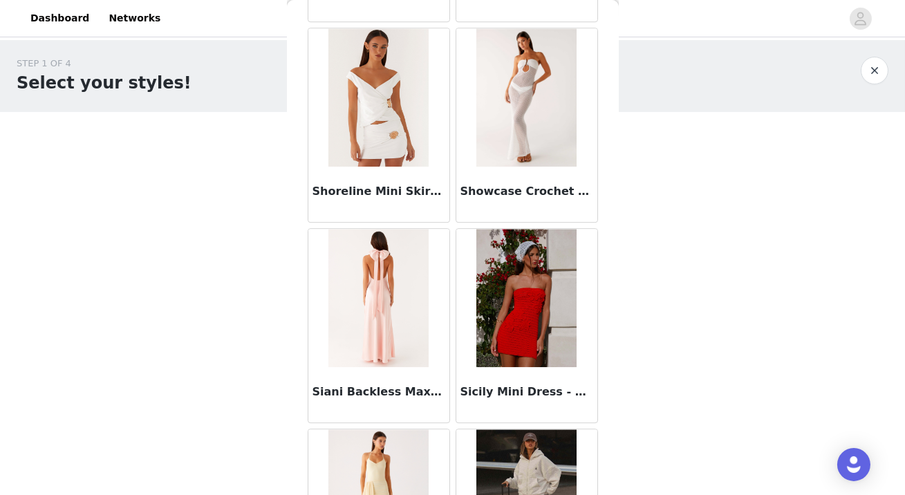
scroll to position [77732, 0]
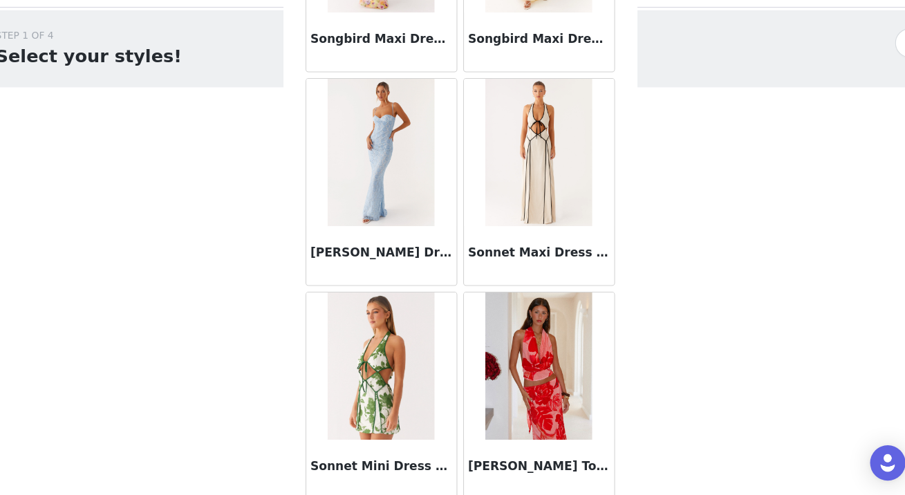
scroll to position [0, 0]
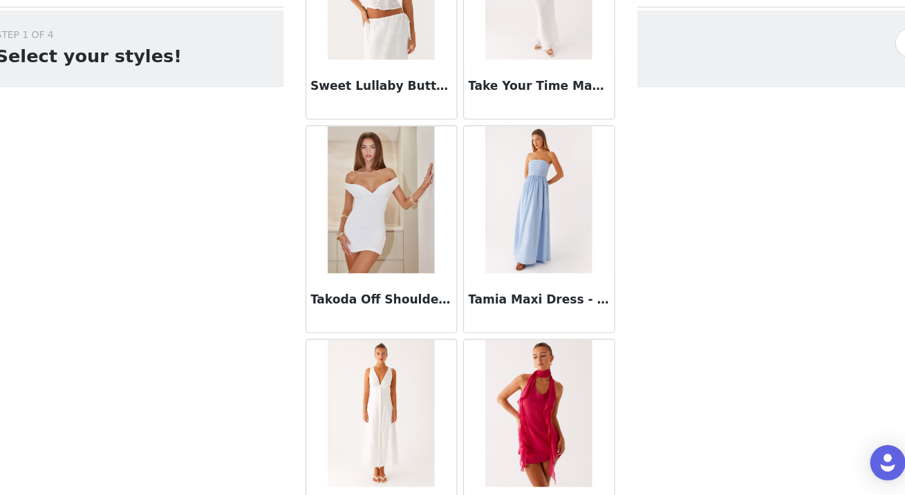
scroll to position [81738, 0]
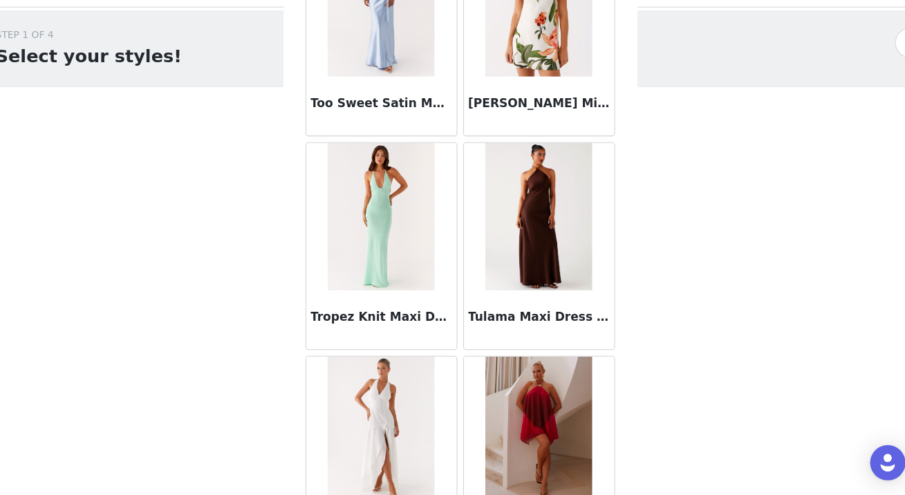
scroll to position [83741, 0]
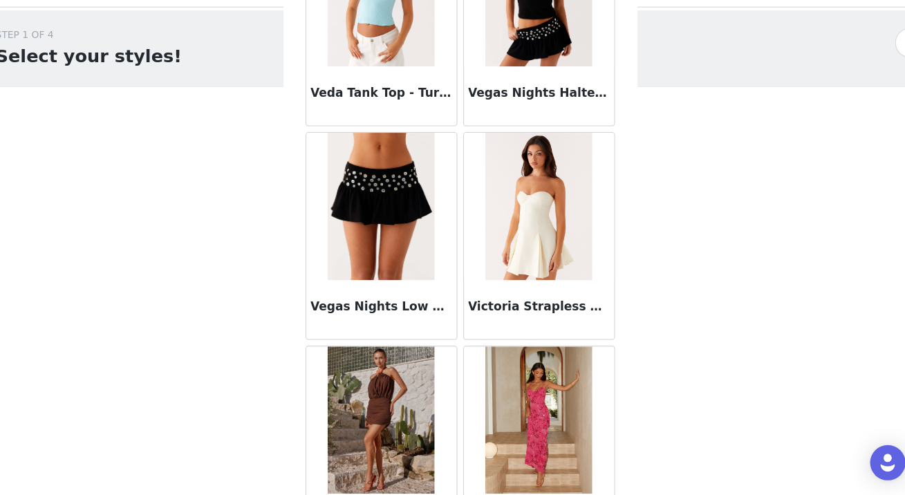
scroll to position [85745, 0]
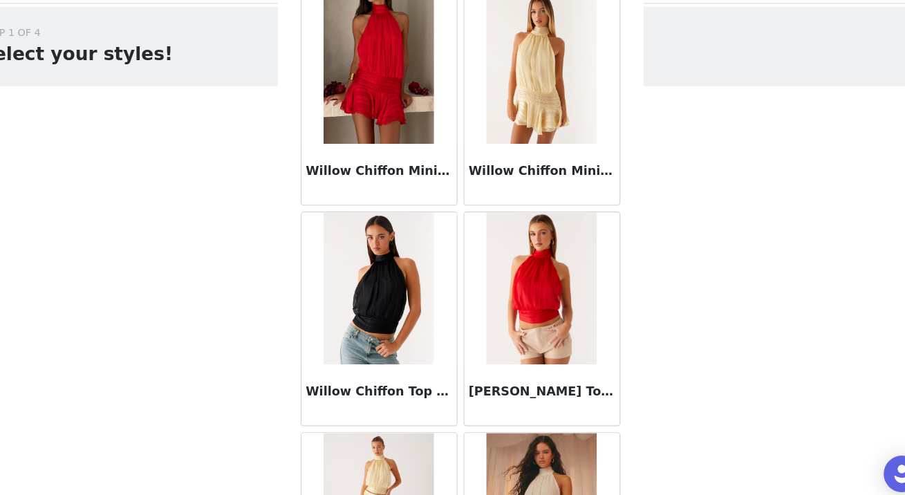
scroll to position [87748, 0]
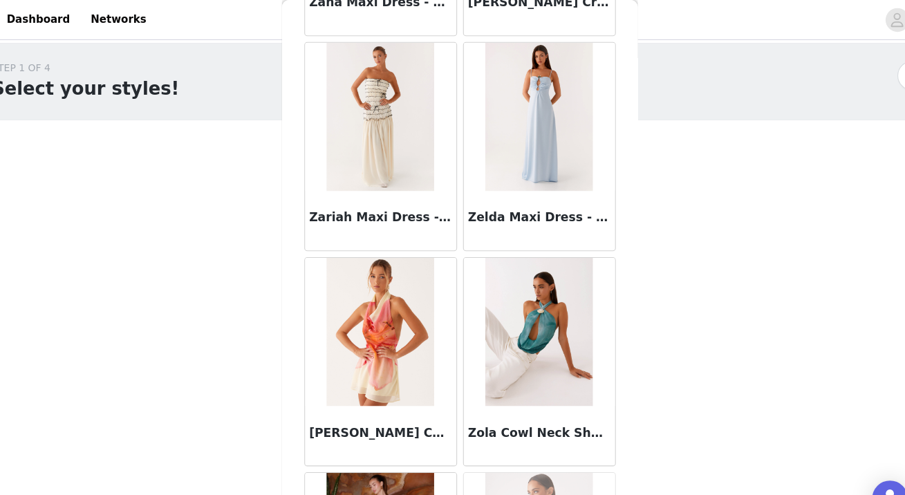
scroll to position [89750, 0]
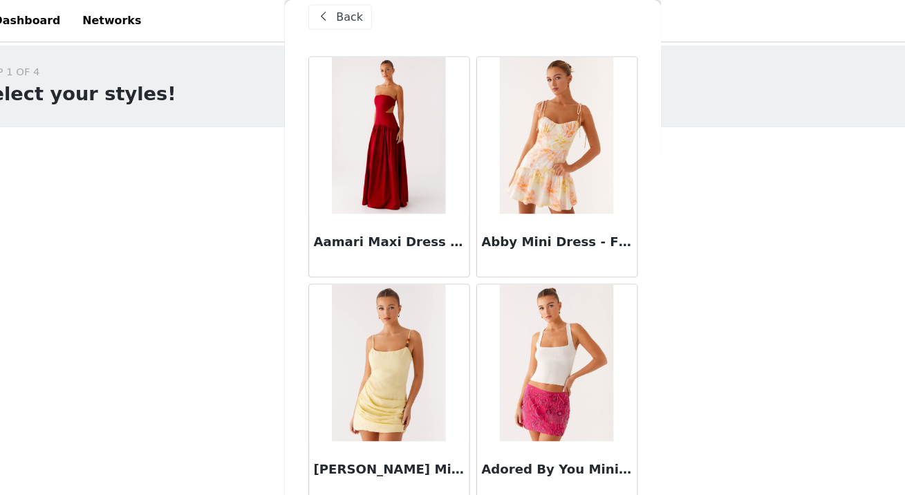
scroll to position [0, 0]
